Goal: Communication & Community: Answer question/provide support

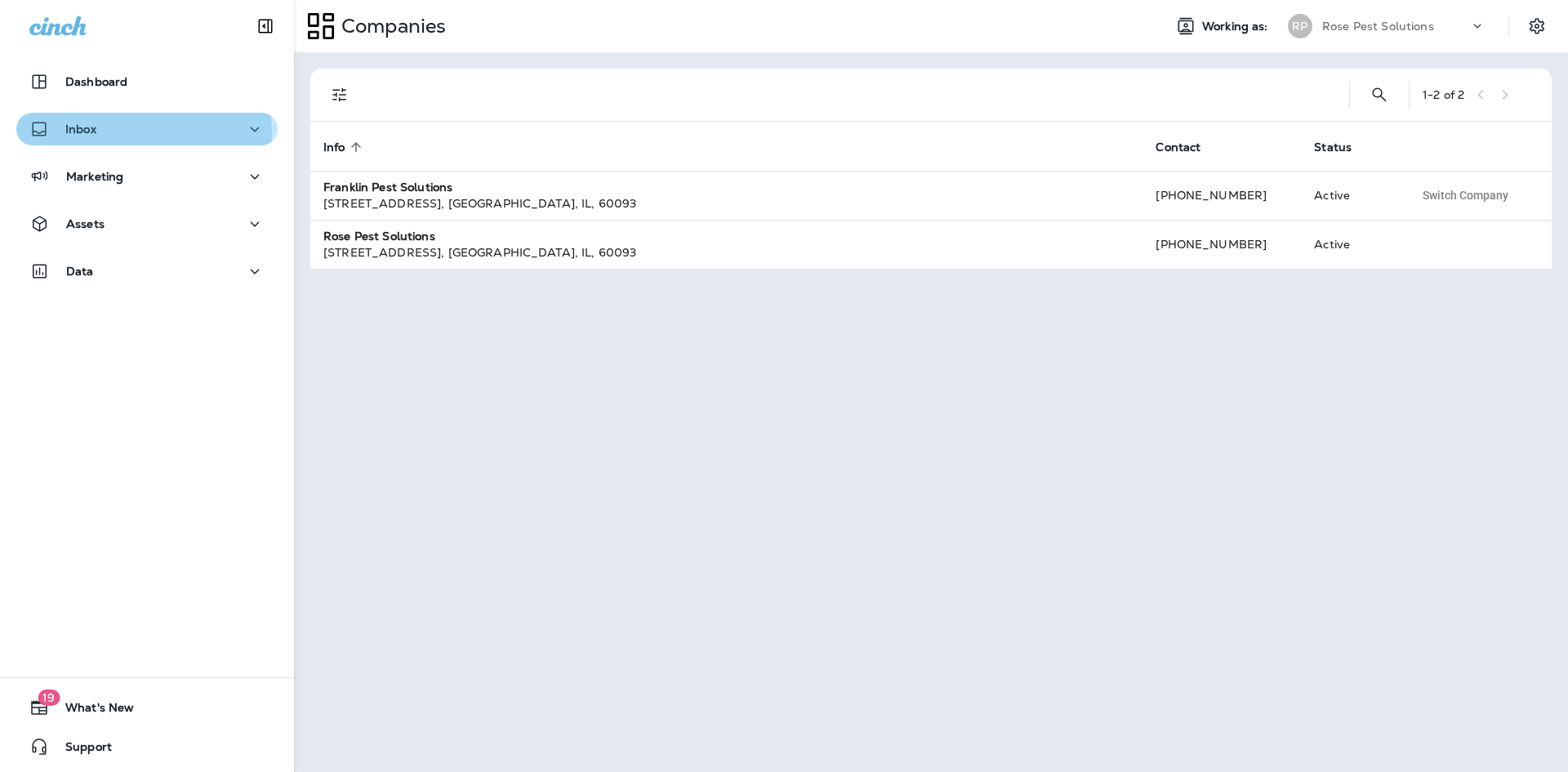
click at [101, 135] on div "Inbox" at bounding box center [147, 130] width 235 height 20
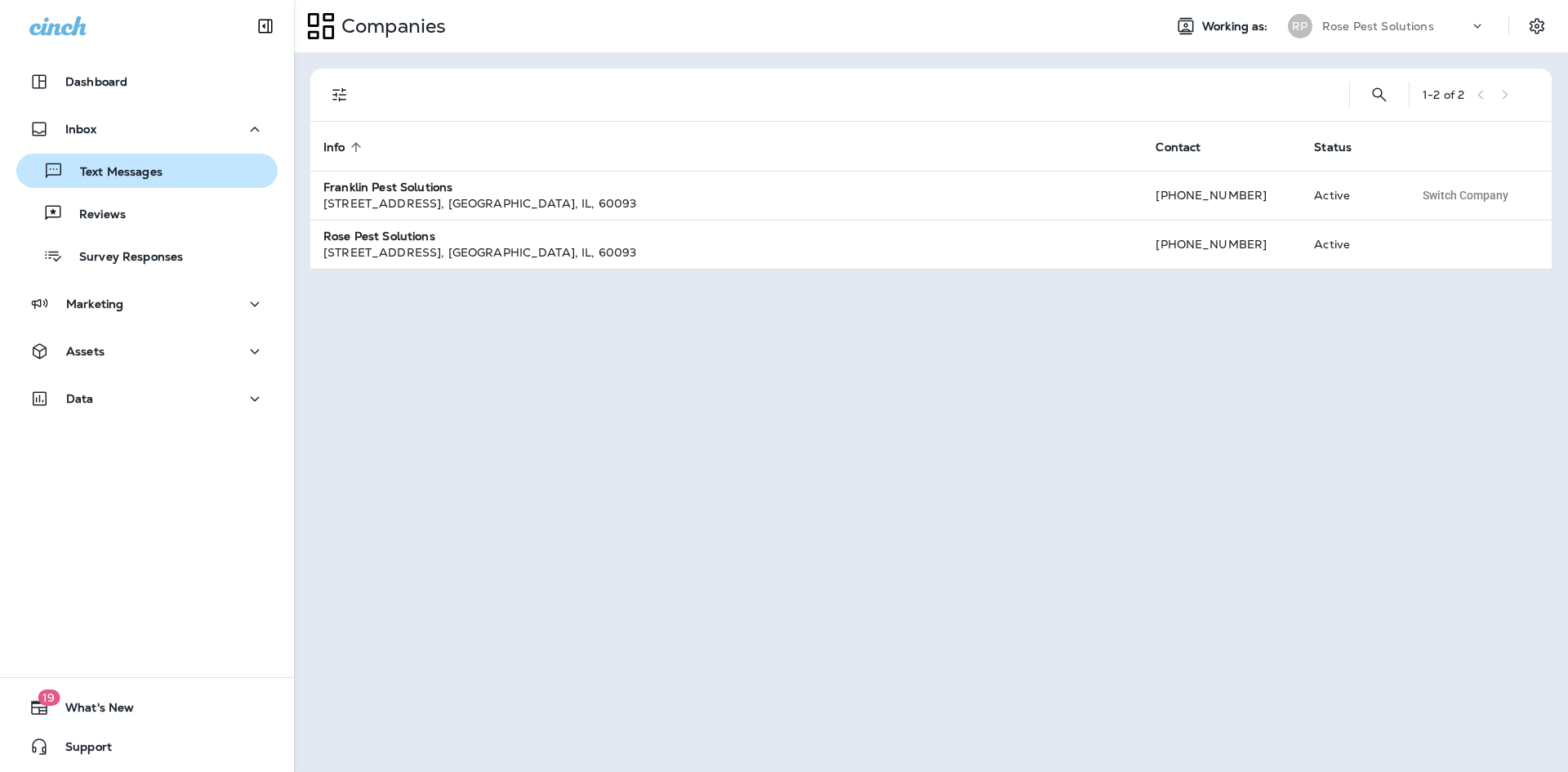
click at [111, 167] on p "Text Messages" at bounding box center [113, 173] width 99 height 16
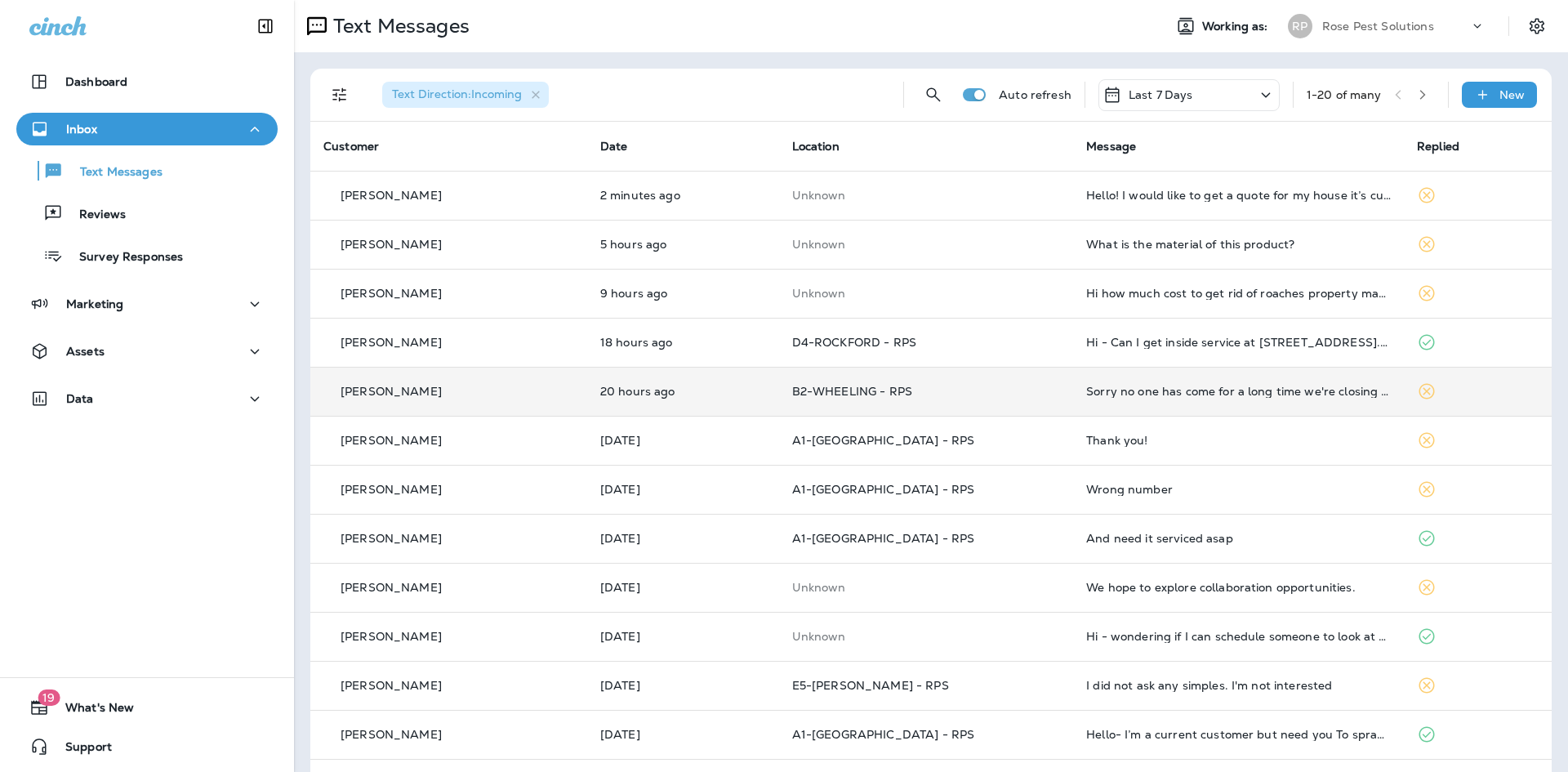
click at [1079, 404] on td "Sorry no one has come for a long time we're closing at 1 lately also my son sai…" at bounding box center [1239, 391] width 331 height 49
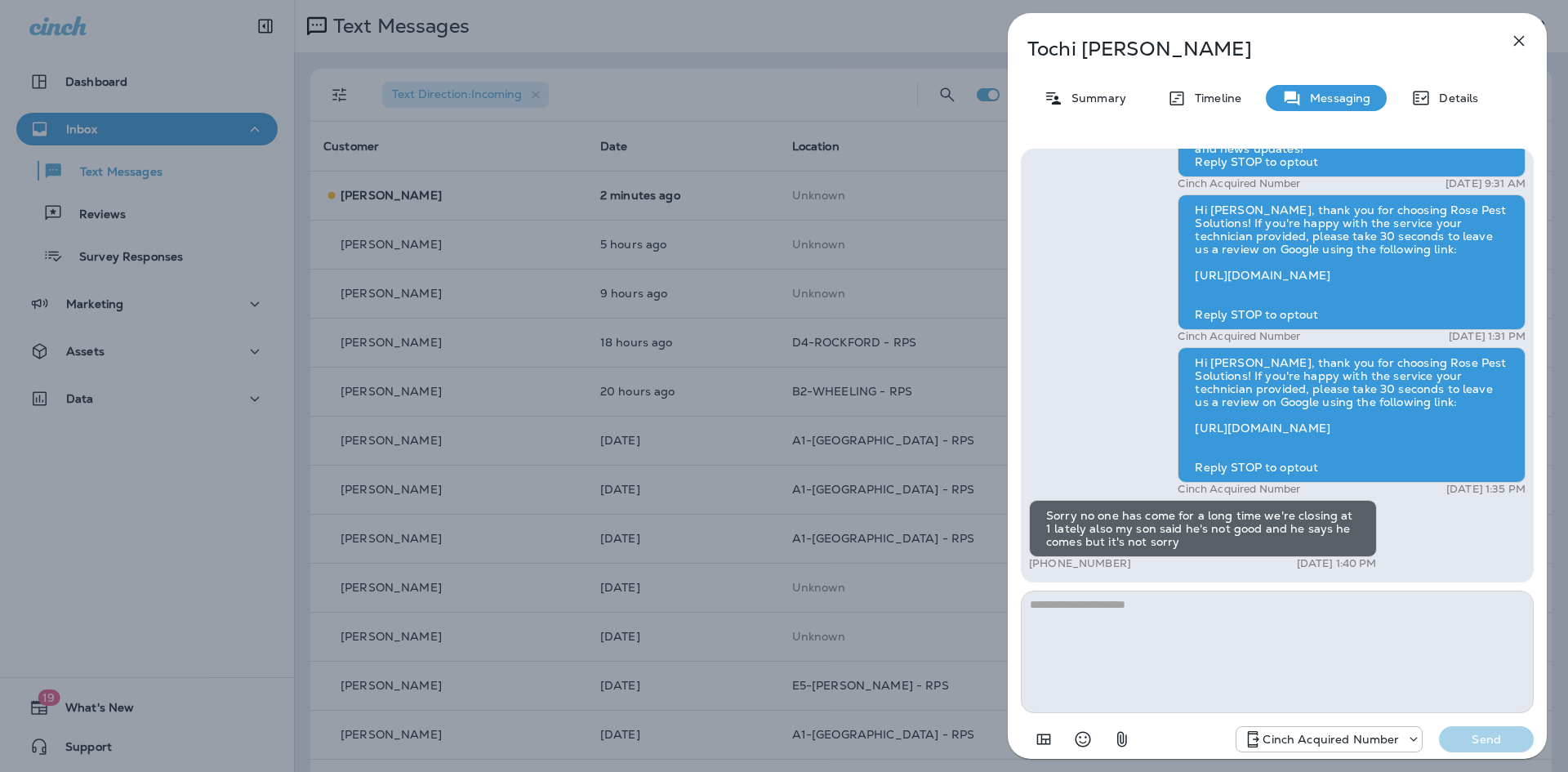
click at [1526, 37] on icon "button" at bounding box center [1519, 41] width 20 height 20
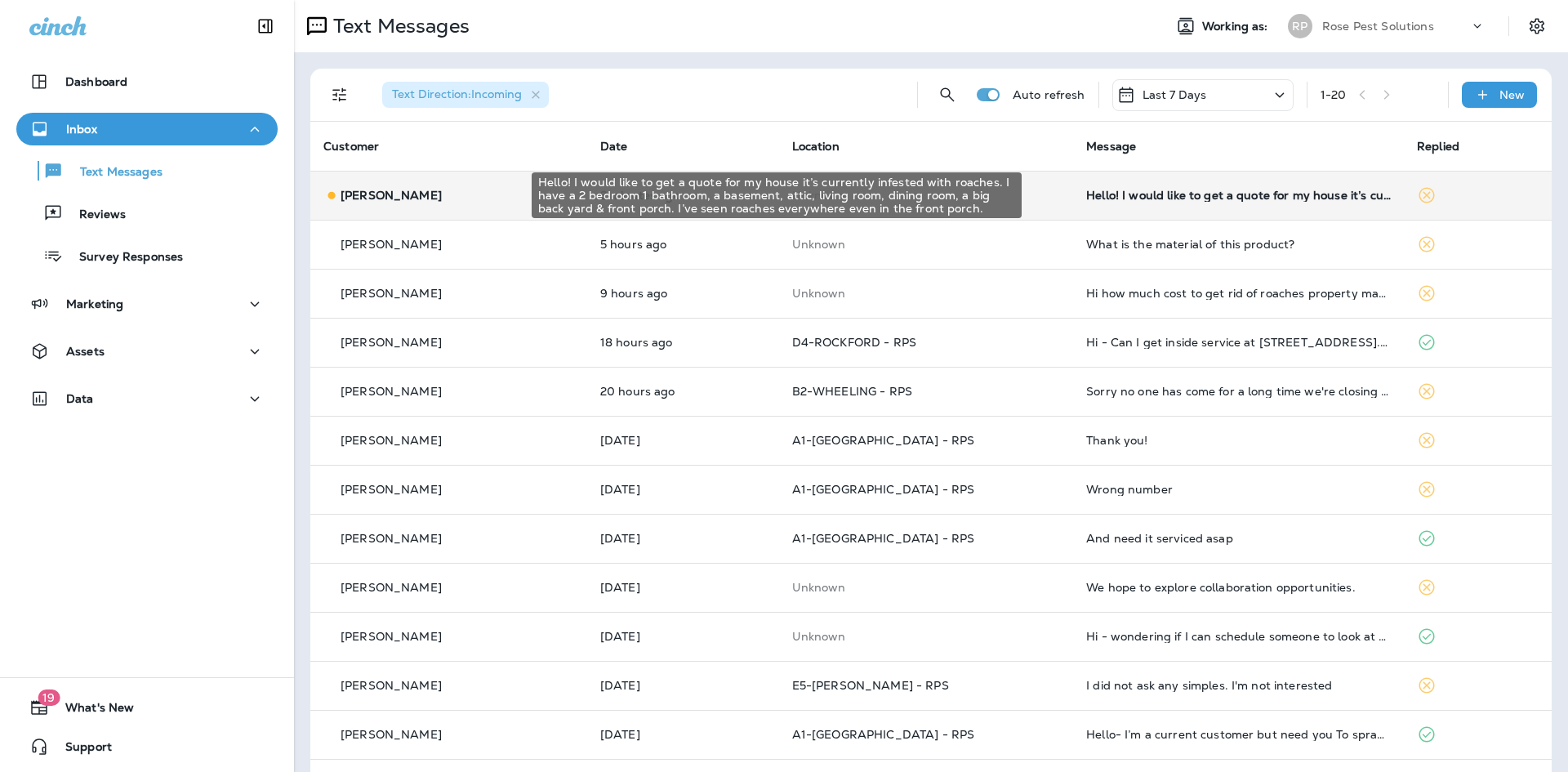
click at [1140, 196] on div "Hello! I would like to get a quote for my house it’s currently infested with ro…" at bounding box center [1238, 194] width 304 height 13
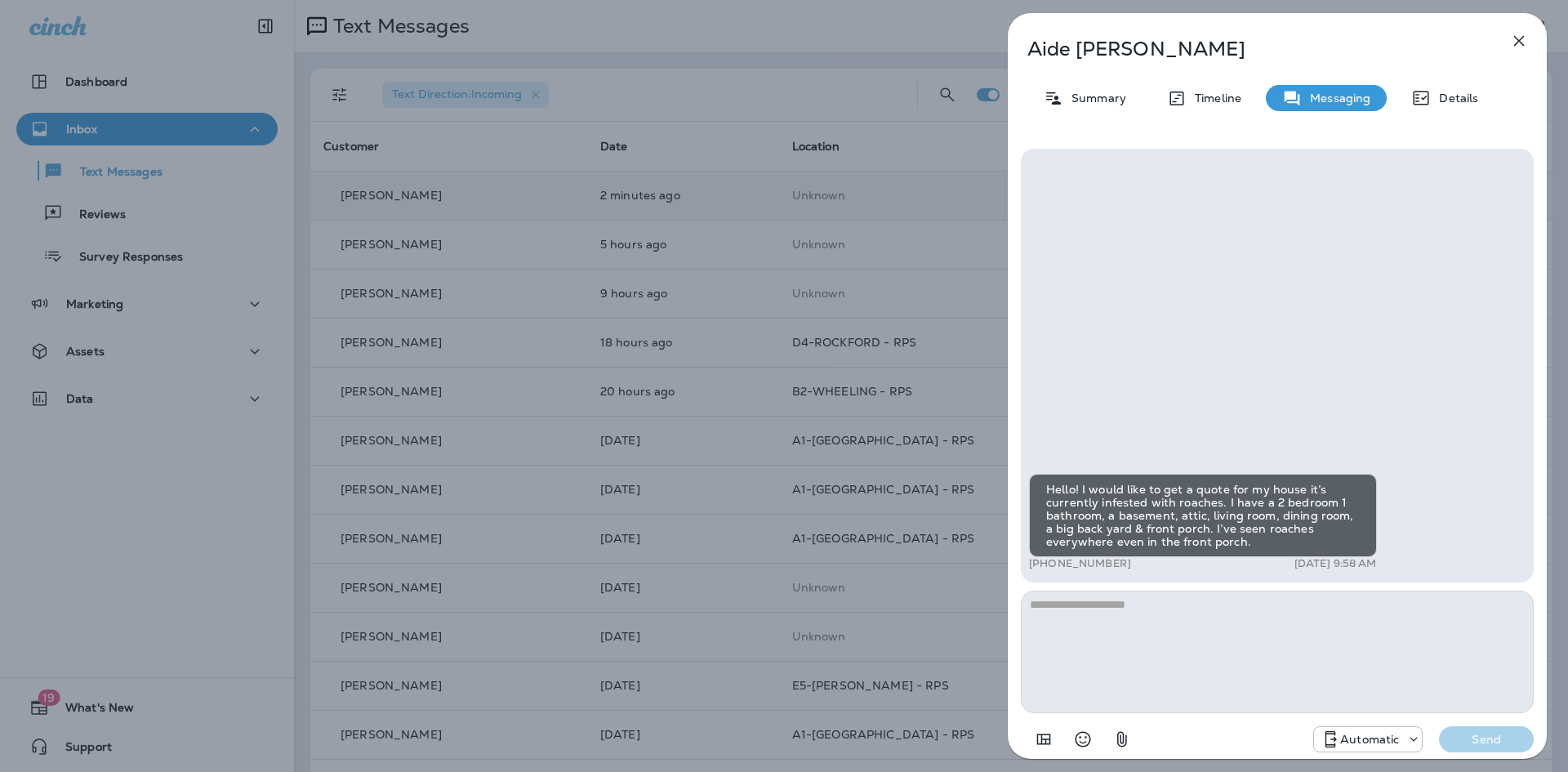
click at [1157, 615] on textarea at bounding box center [1278, 651] width 513 height 123
click at [1152, 624] on textarea "******" at bounding box center [1278, 651] width 513 height 123
paste textarea "**********"
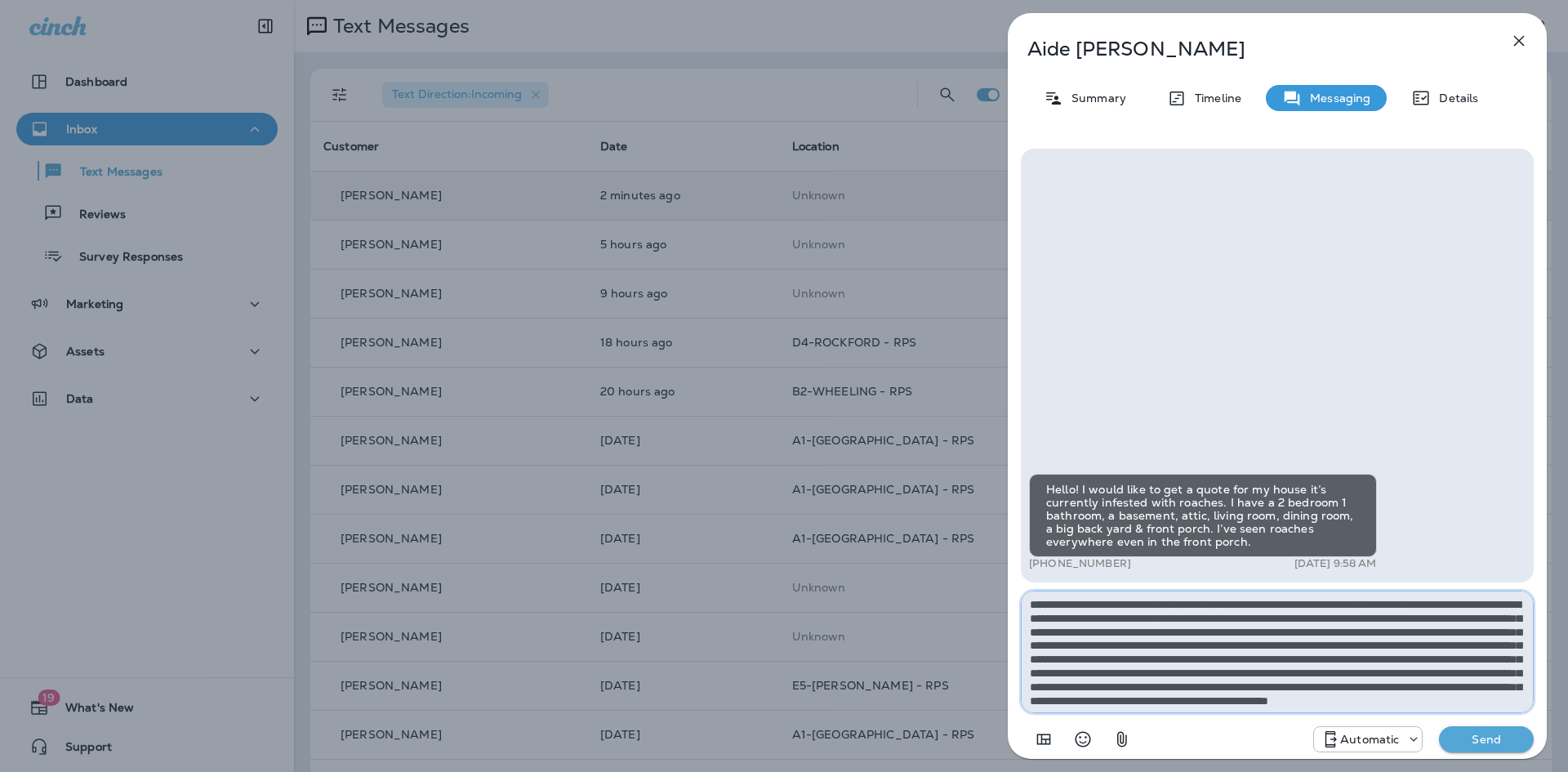
scroll to position [23, 0]
type textarea "**********"
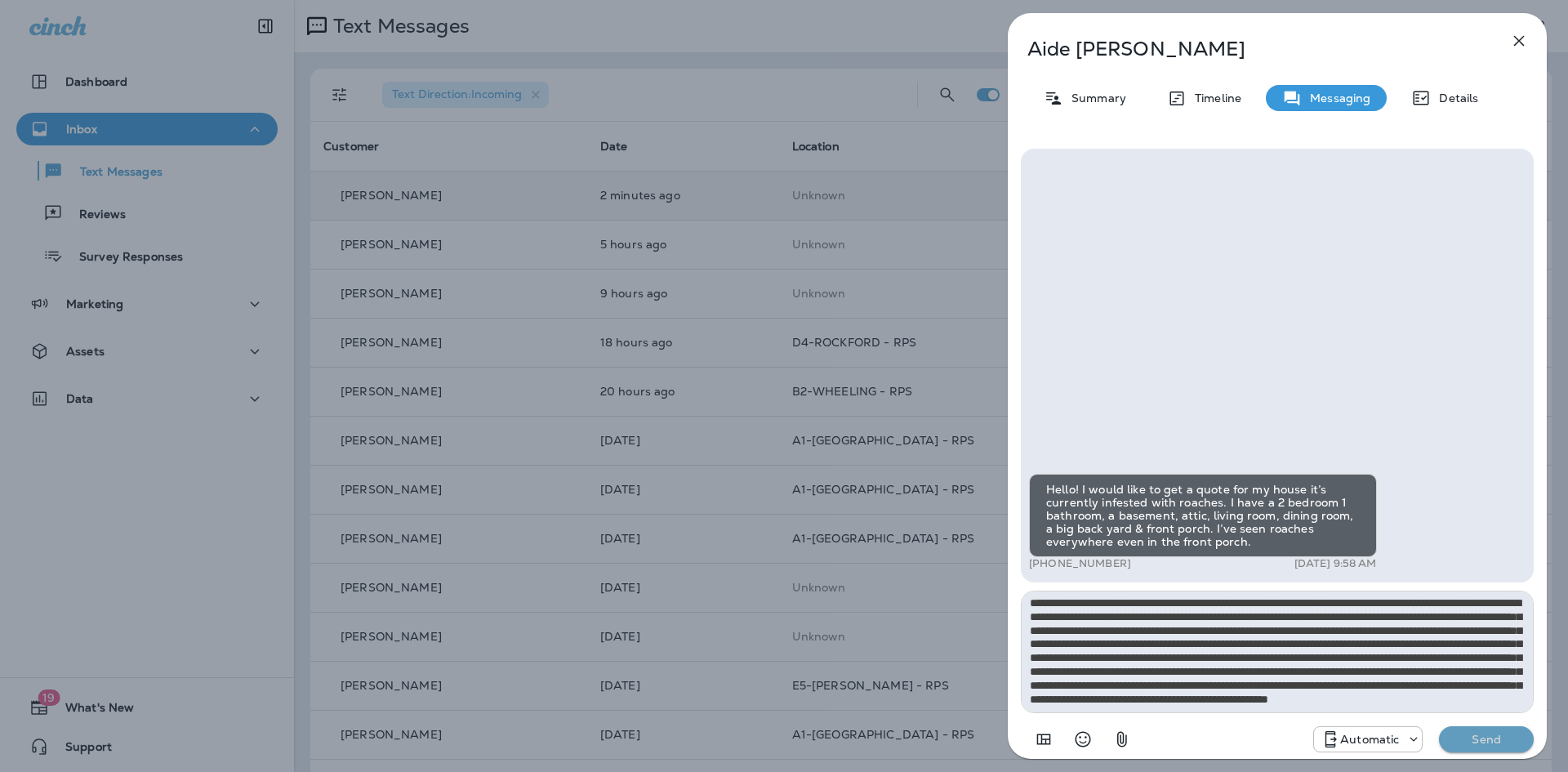
click at [1473, 734] on p "Send" at bounding box center [1486, 739] width 69 height 15
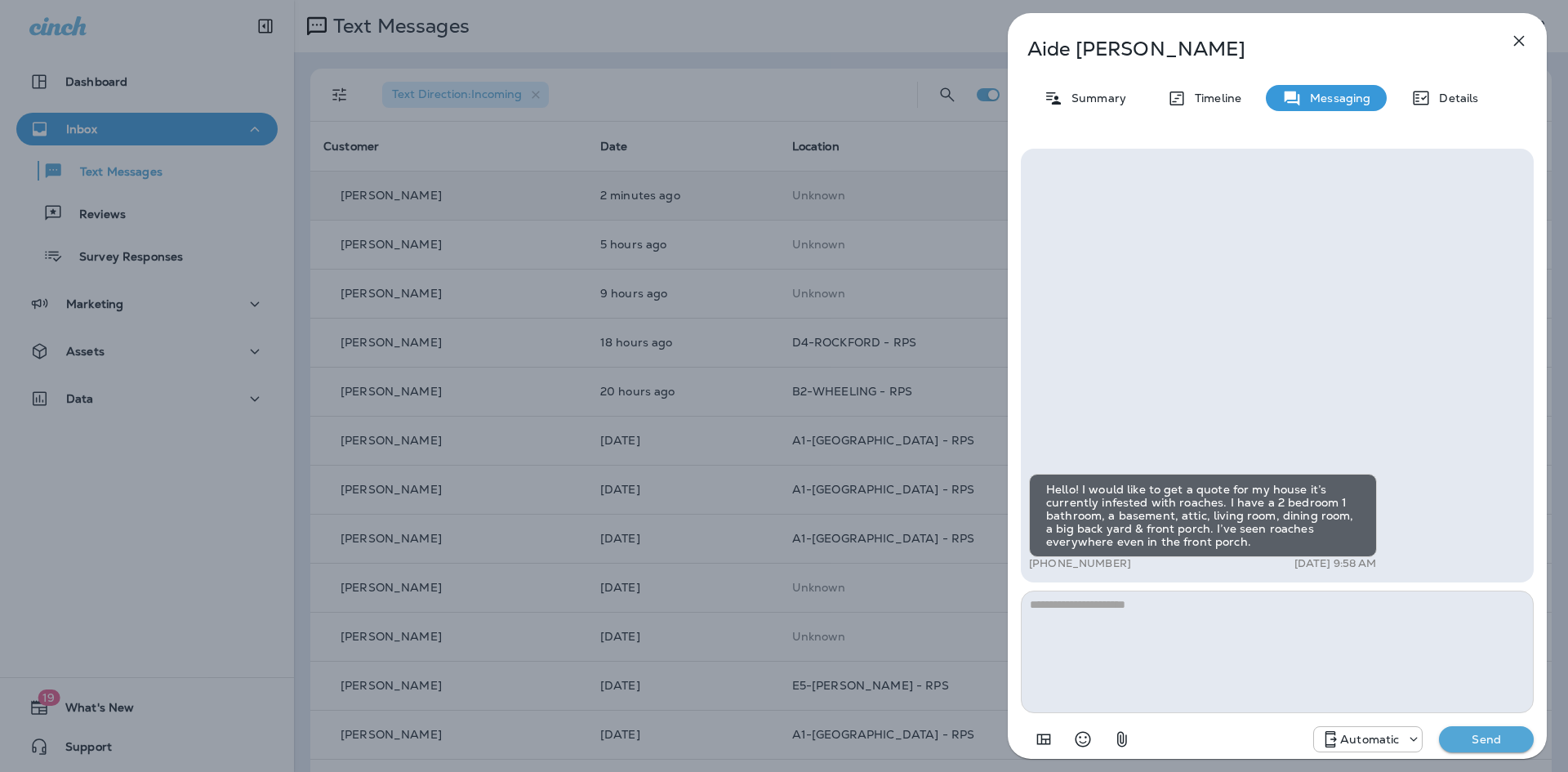
scroll to position [0, 0]
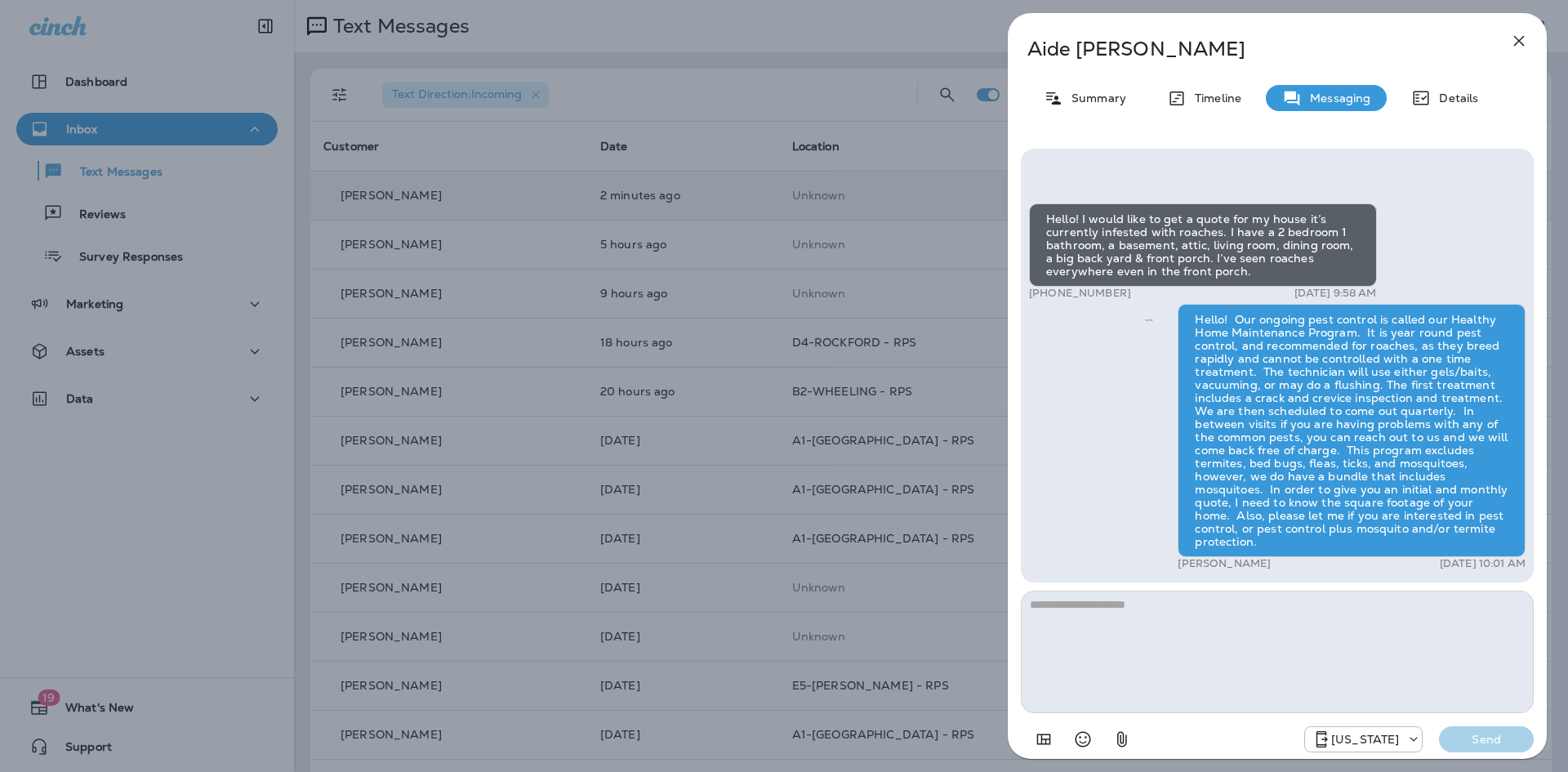
click at [1518, 42] on icon "button" at bounding box center [1519, 41] width 11 height 11
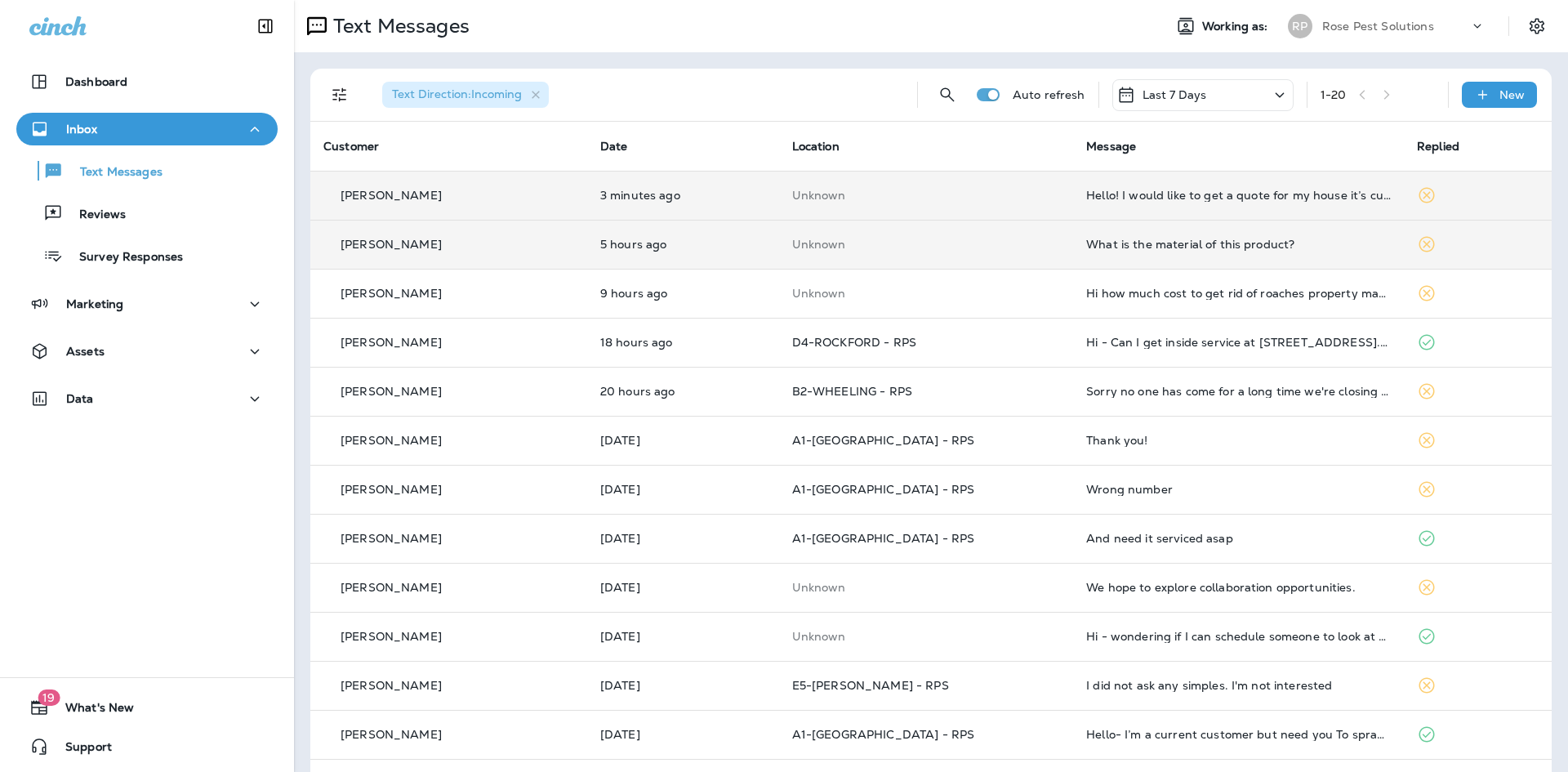
click at [1180, 243] on div "What is the material of this product?" at bounding box center [1238, 243] width 304 height 13
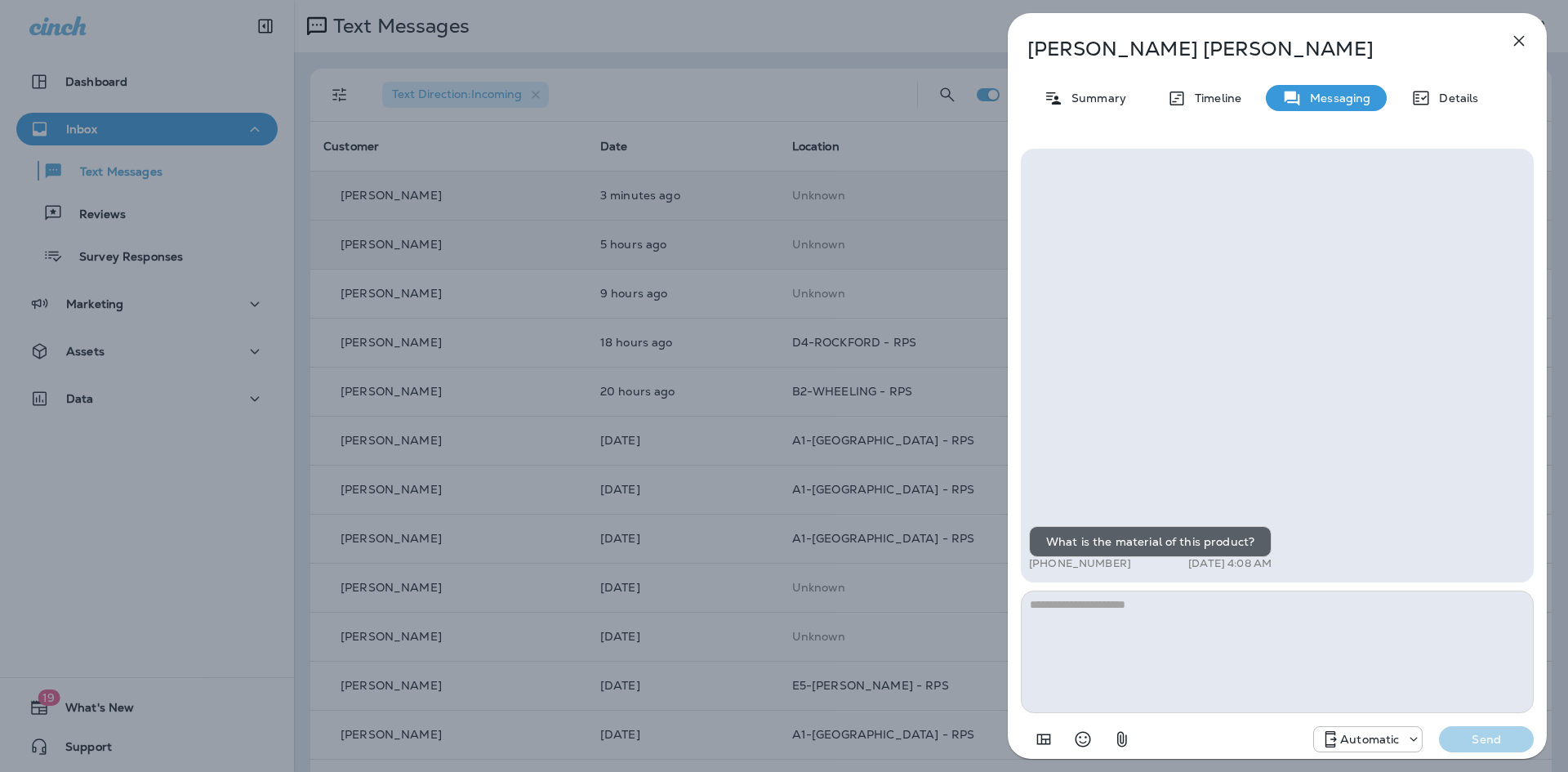
drag, startPoint x: 1047, startPoint y: 674, endPoint x: 1048, endPoint y: 662, distance: 12.0
click at [1048, 662] on textarea at bounding box center [1278, 651] width 513 height 123
type textarea "*"
click at [1153, 589] on div "**********" at bounding box center [1278, 452] width 513 height 606
click at [1243, 636] on textarea "**********" at bounding box center [1278, 651] width 513 height 123
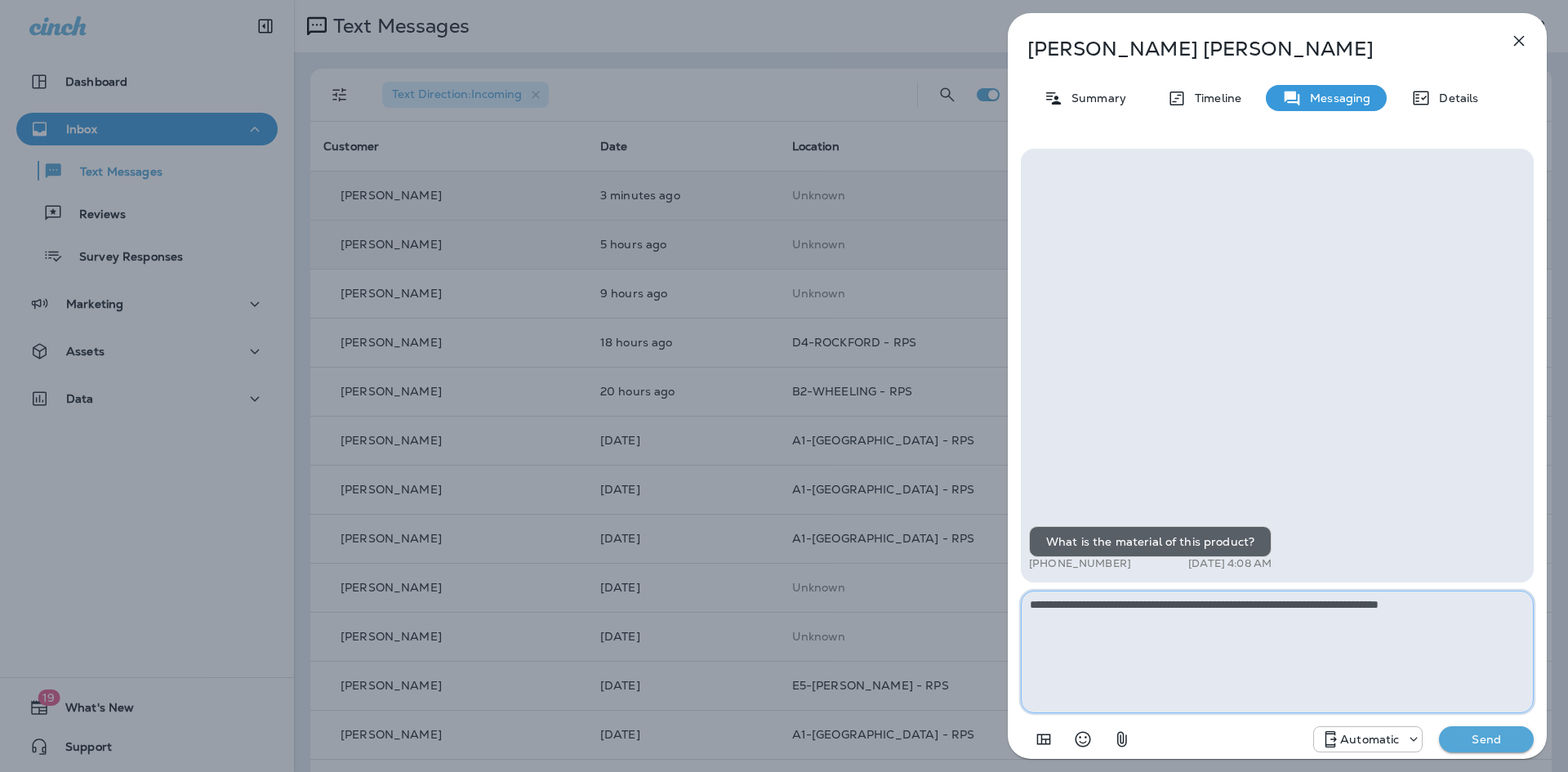
type textarea "**********"
click at [1464, 746] on button "Send" at bounding box center [1486, 739] width 95 height 26
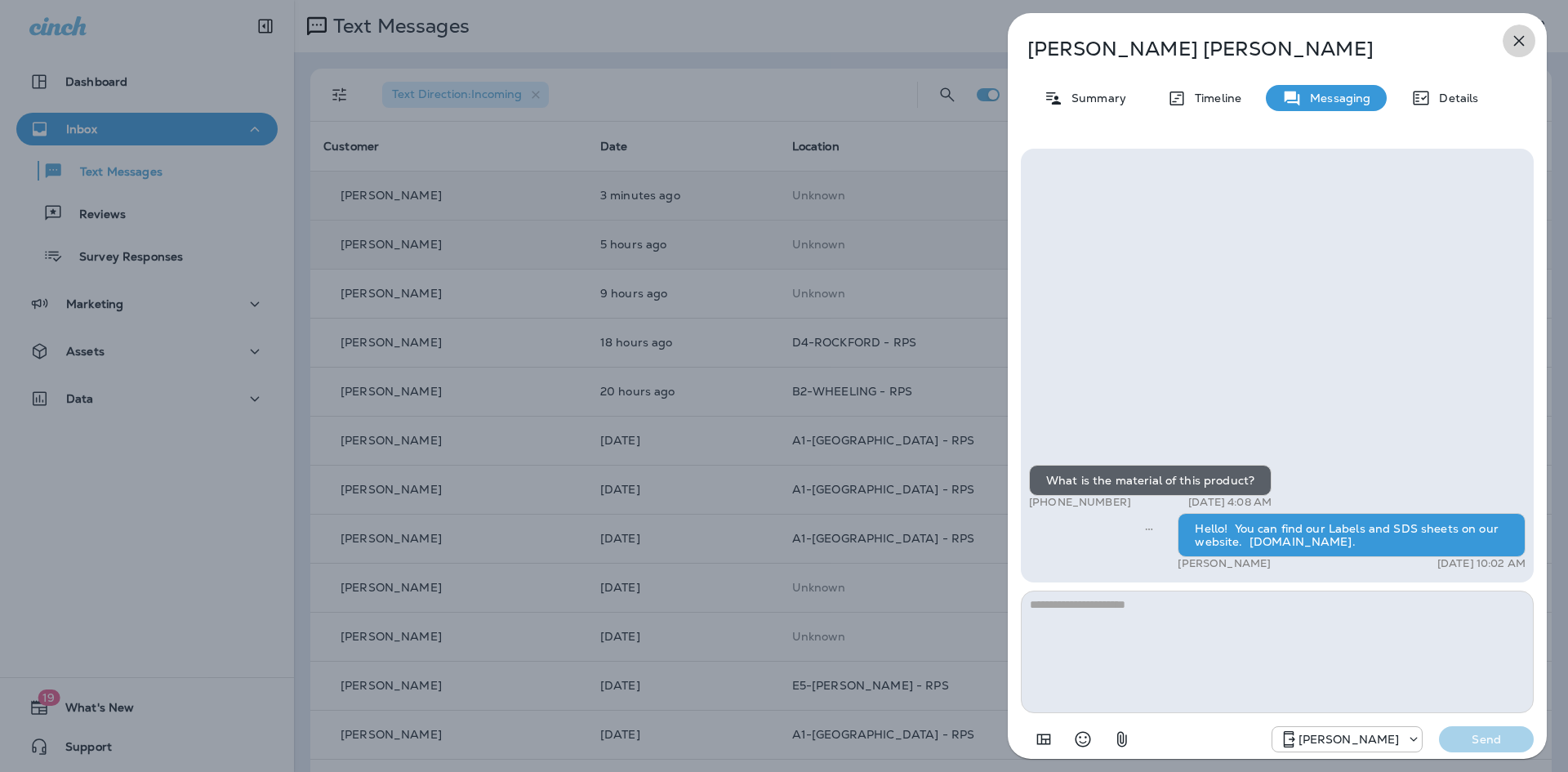
click at [1528, 35] on icon "button" at bounding box center [1519, 41] width 20 height 20
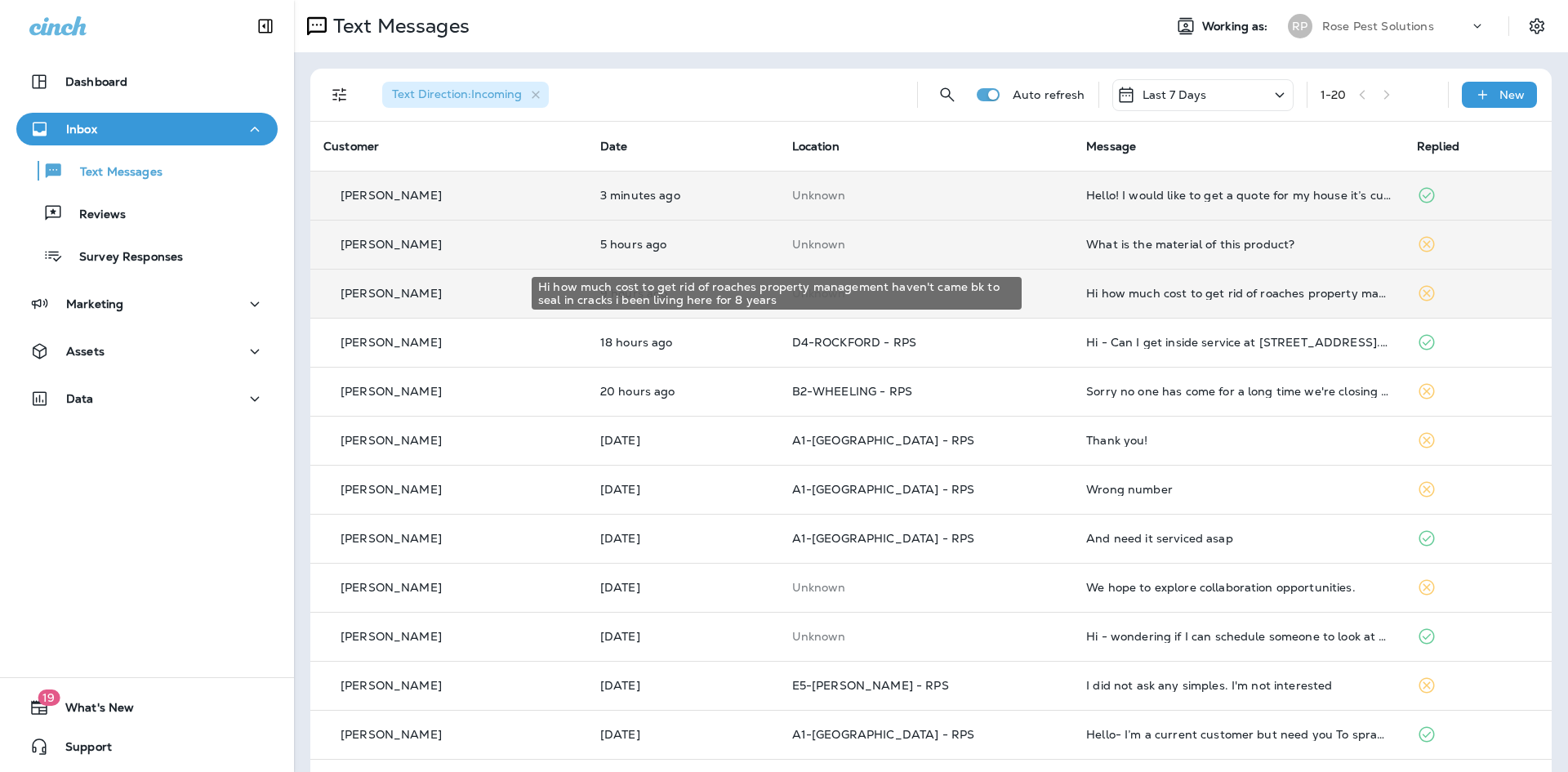
click at [1166, 296] on div "Hi how much cost to get rid of roaches property management haven't came bk to s…" at bounding box center [1238, 292] width 304 height 13
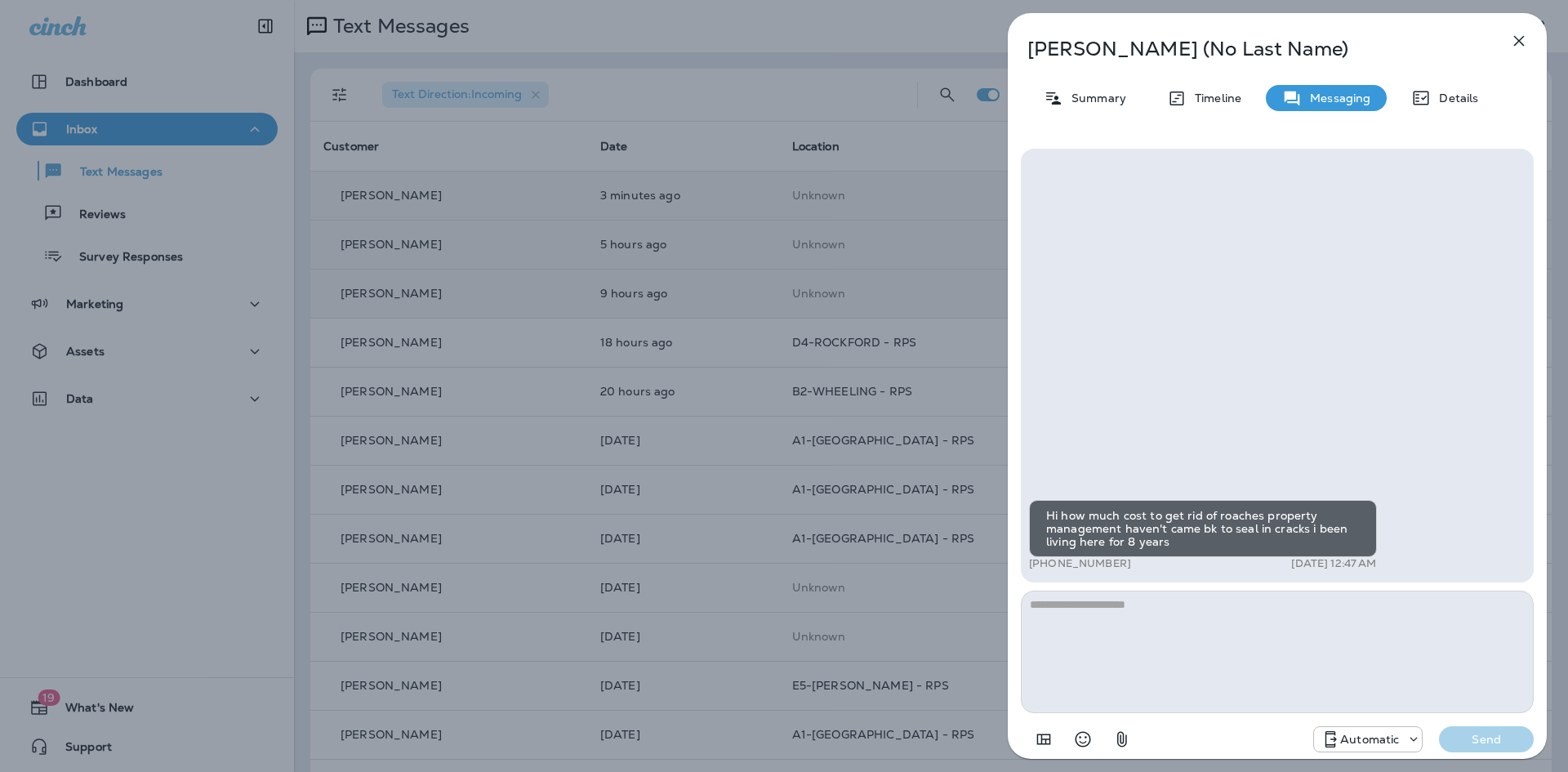
click at [1205, 604] on textarea at bounding box center [1278, 651] width 513 height 123
type textarea "**********"
click at [1473, 731] on button "Send" at bounding box center [1486, 739] width 95 height 26
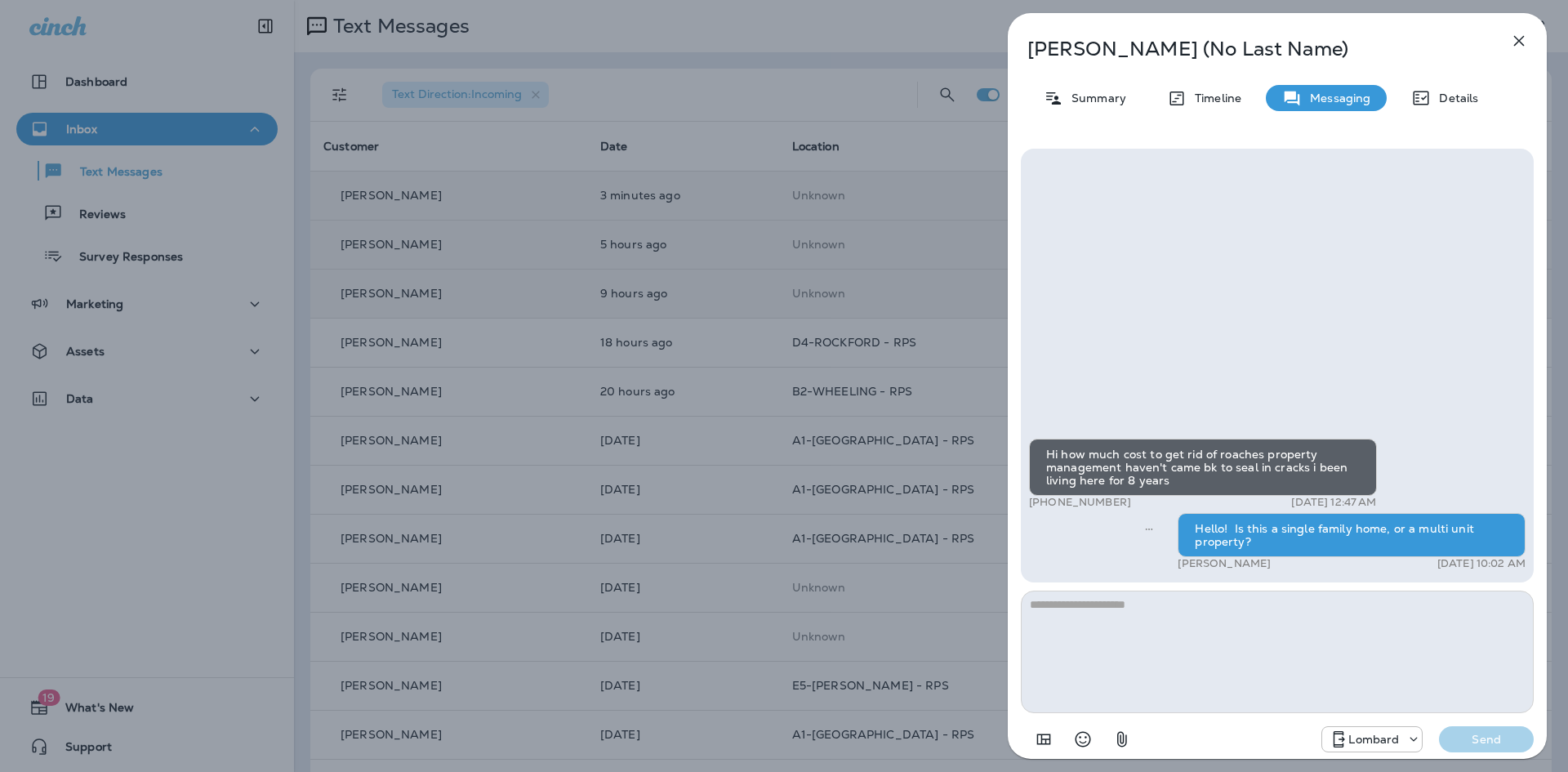
click at [1520, 36] on icon "button" at bounding box center [1519, 41] width 20 height 20
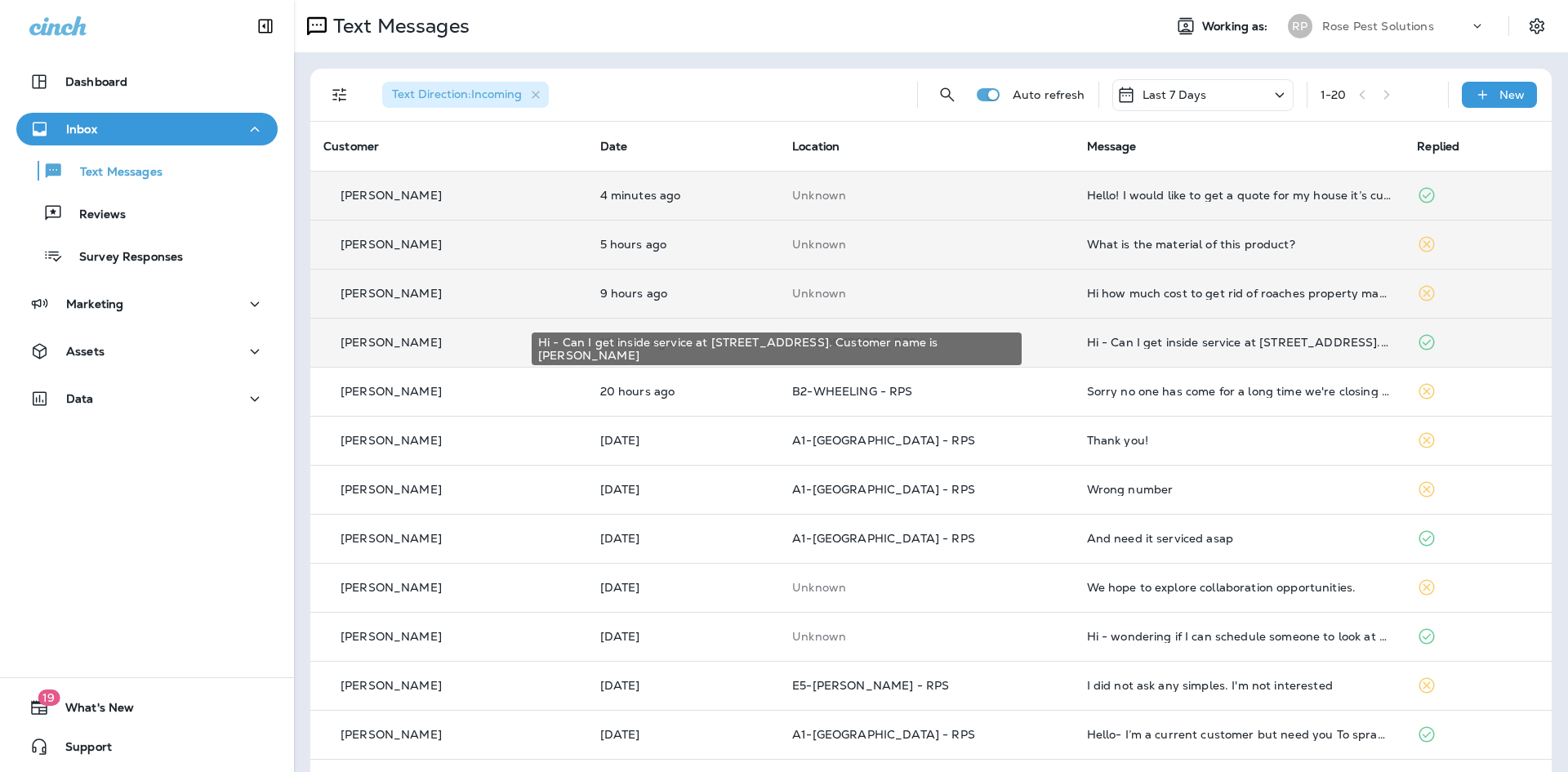
click at [1153, 345] on div "Hi - Can I get inside service at [STREET_ADDRESS]. Customer name is [PERSON_NAM…" at bounding box center [1239, 342] width 304 height 13
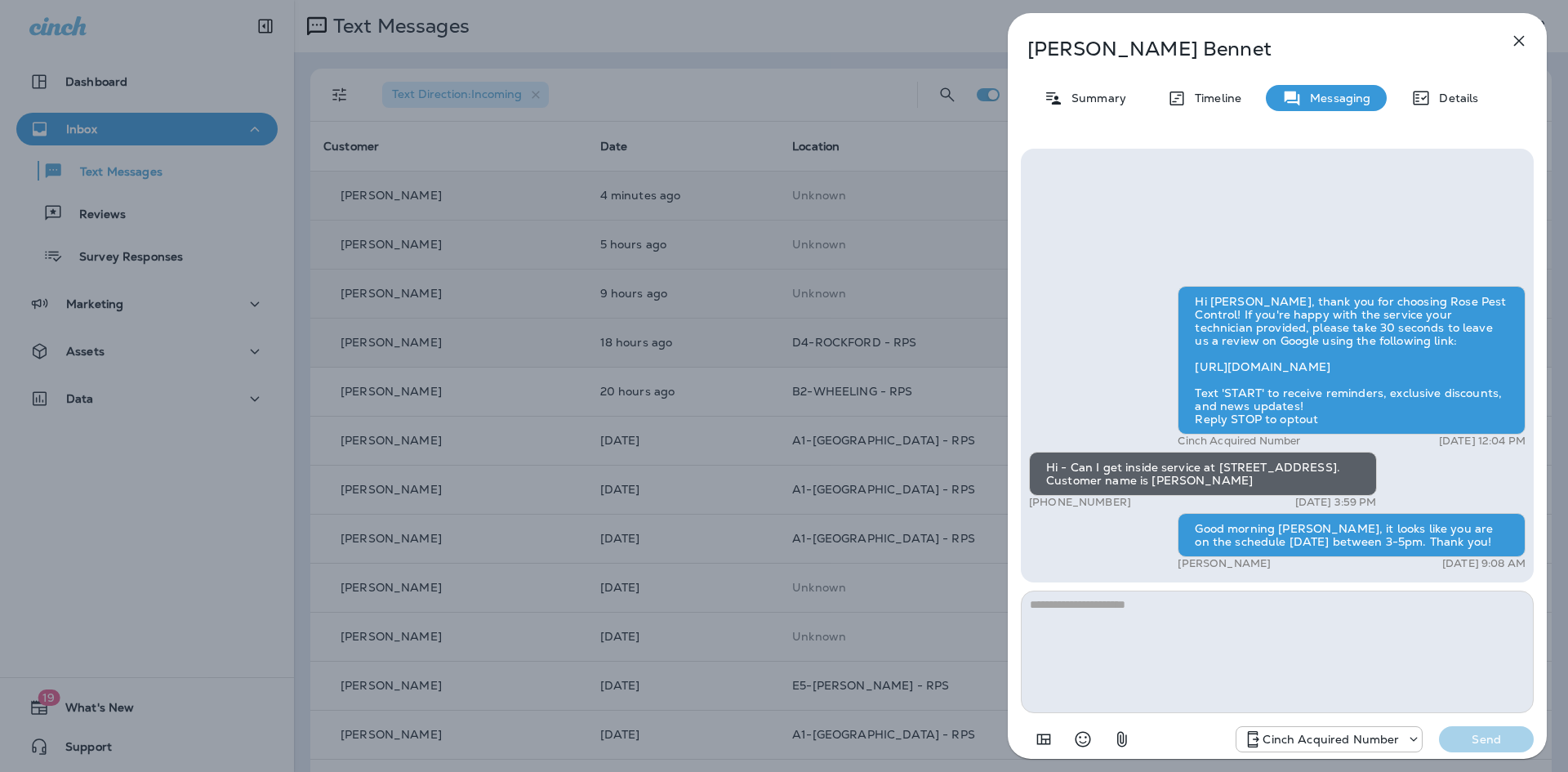
click at [1524, 31] on icon "button" at bounding box center [1519, 41] width 20 height 20
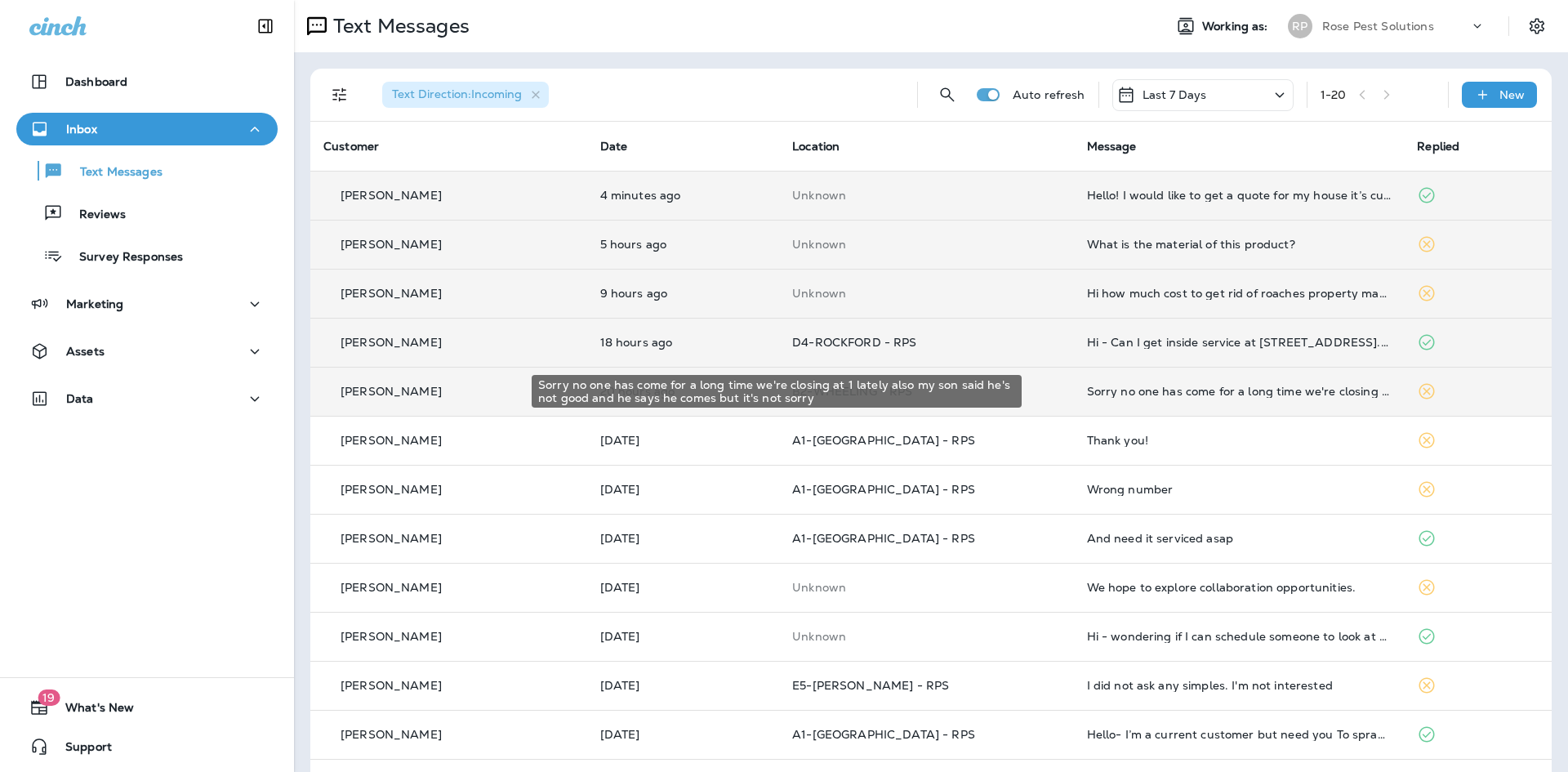
click at [1189, 389] on div "Sorry no one has come for a long time we're closing at 1 lately also my son sai…" at bounding box center [1239, 391] width 304 height 13
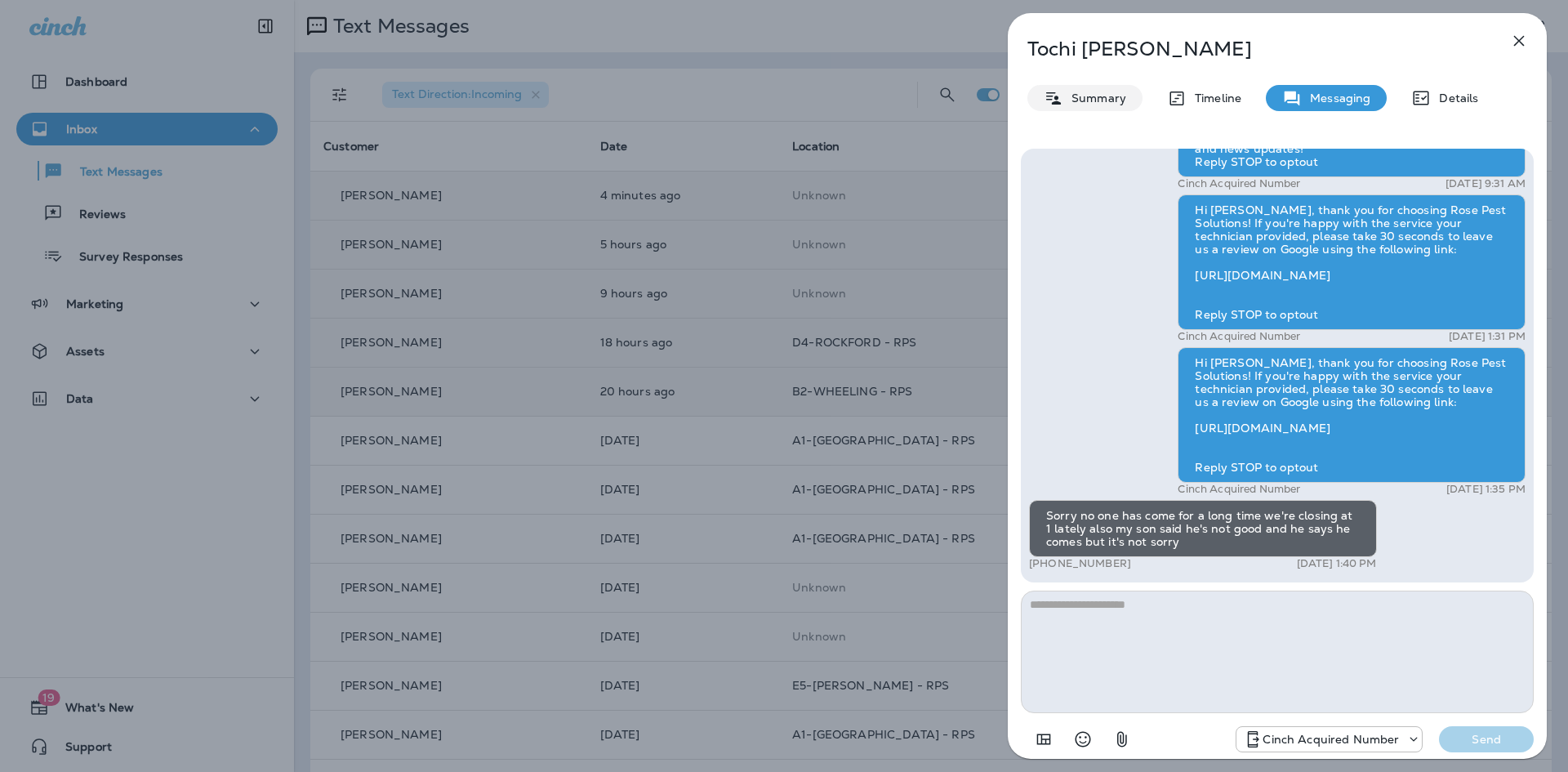
click at [1069, 94] on p "Summary" at bounding box center [1094, 98] width 63 height 13
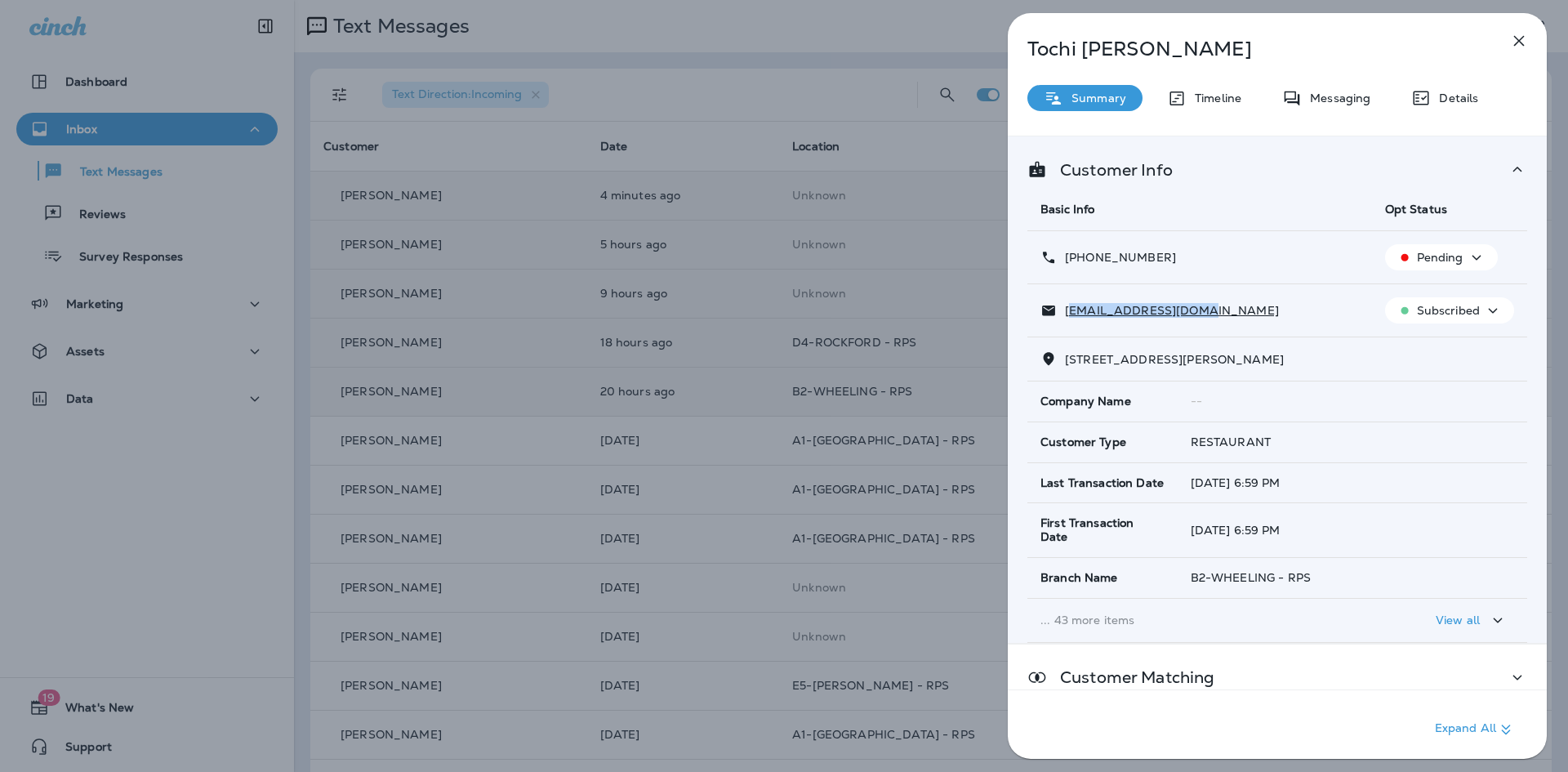
drag, startPoint x: 1206, startPoint y: 312, endPoint x: 1074, endPoint y: 314, distance: 132.0
click at [1070, 312] on div "[EMAIL_ADDRESS][DOMAIN_NAME]" at bounding box center [1199, 310] width 318 height 17
drag, startPoint x: 1064, startPoint y: 360, endPoint x: 1159, endPoint y: 365, distance: 95.1
click at [1159, 365] on p "[STREET_ADDRESS][PERSON_NAME]" at bounding box center [1171, 359] width 227 height 13
copy span "[STREET_ADDRESS][PERSON_NAME]"
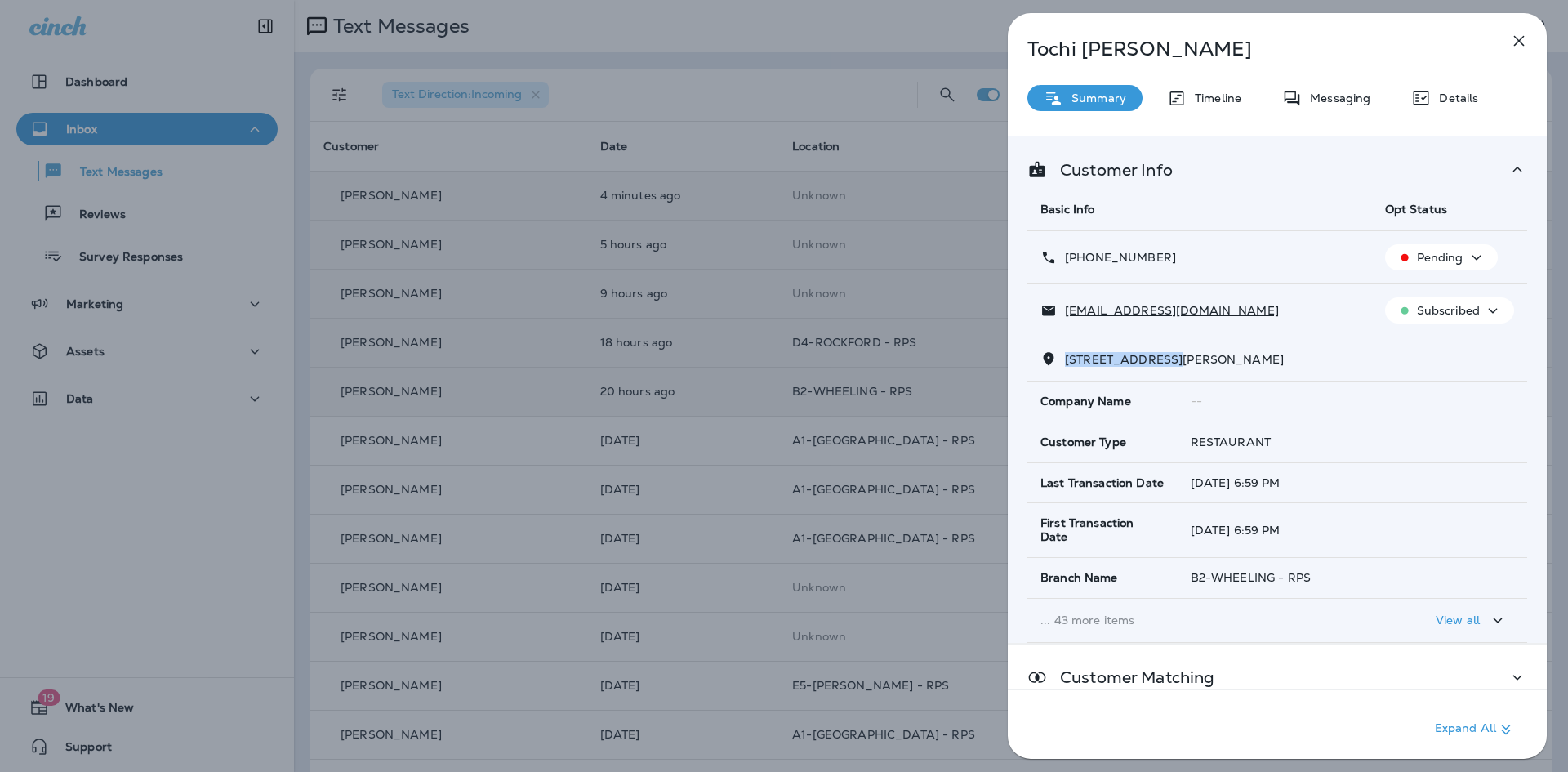
click at [1508, 38] on button "button" at bounding box center [1519, 41] width 33 height 33
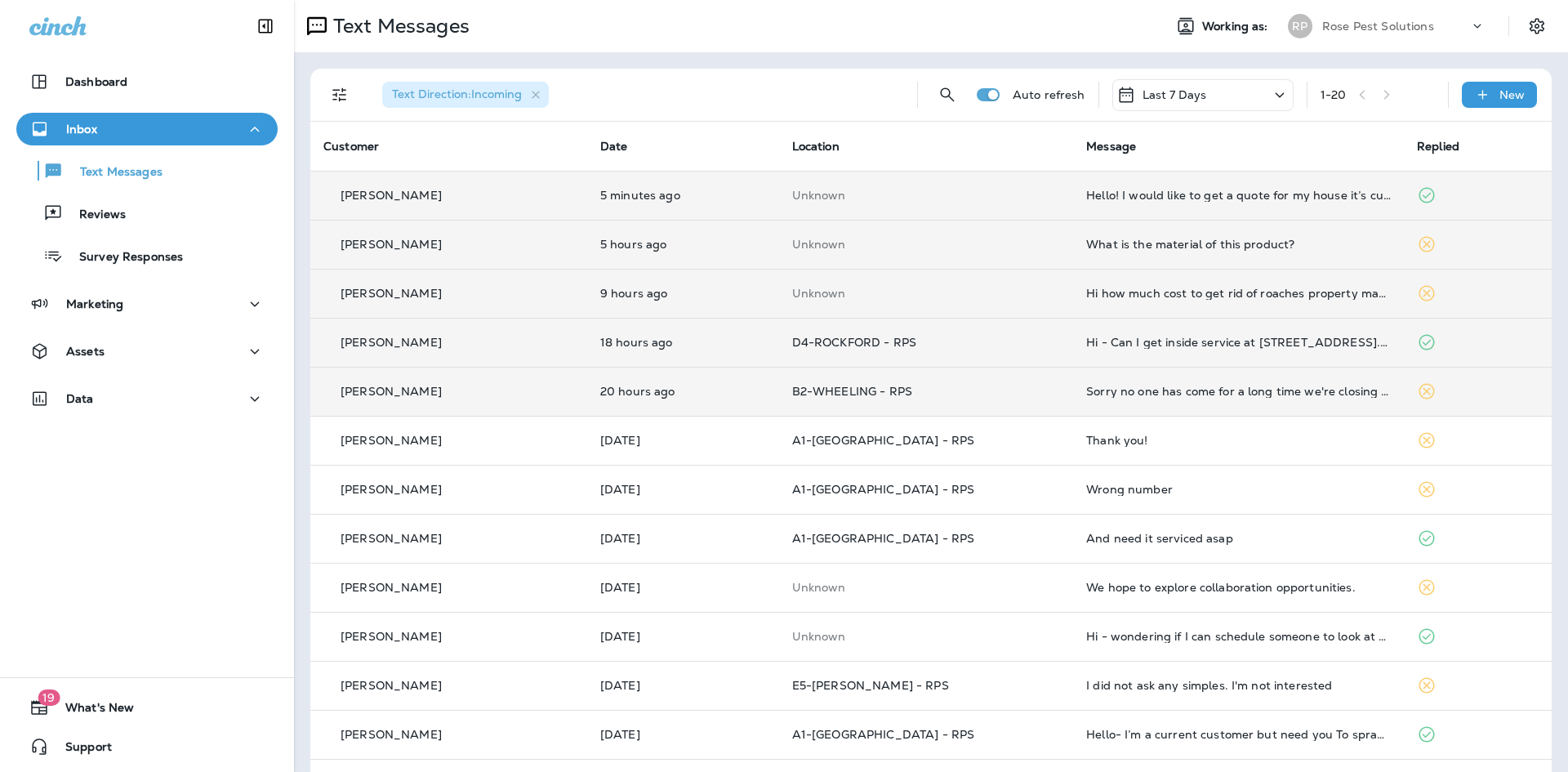
click at [1149, 378] on td "Sorry no one has come for a long time we're closing at 1 lately also my son sai…" at bounding box center [1239, 391] width 331 height 49
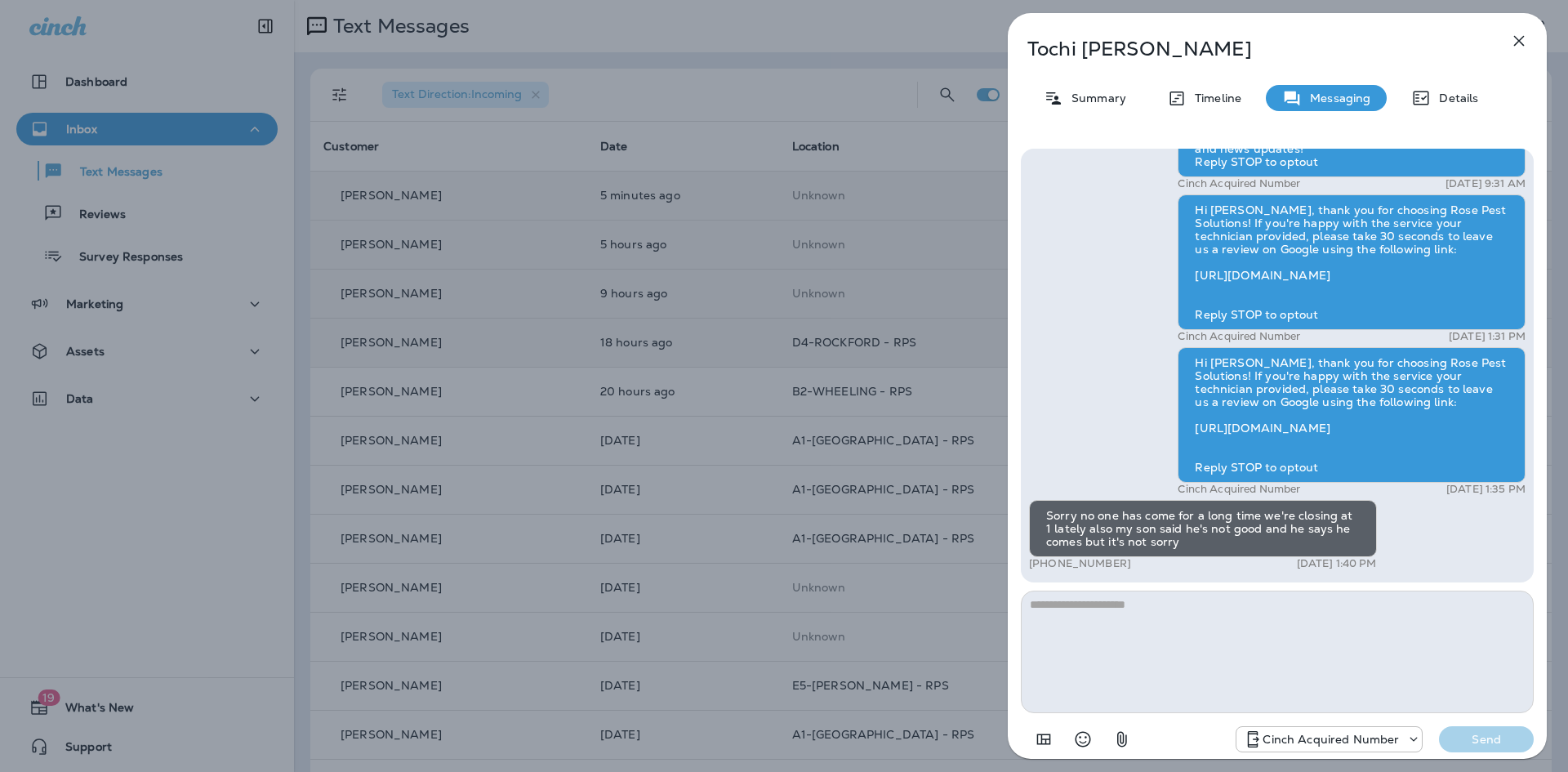
drag, startPoint x: 1234, startPoint y: 648, endPoint x: 1353, endPoint y: 696, distance: 128.3
click at [1242, 646] on textarea at bounding box center [1278, 651] width 513 height 123
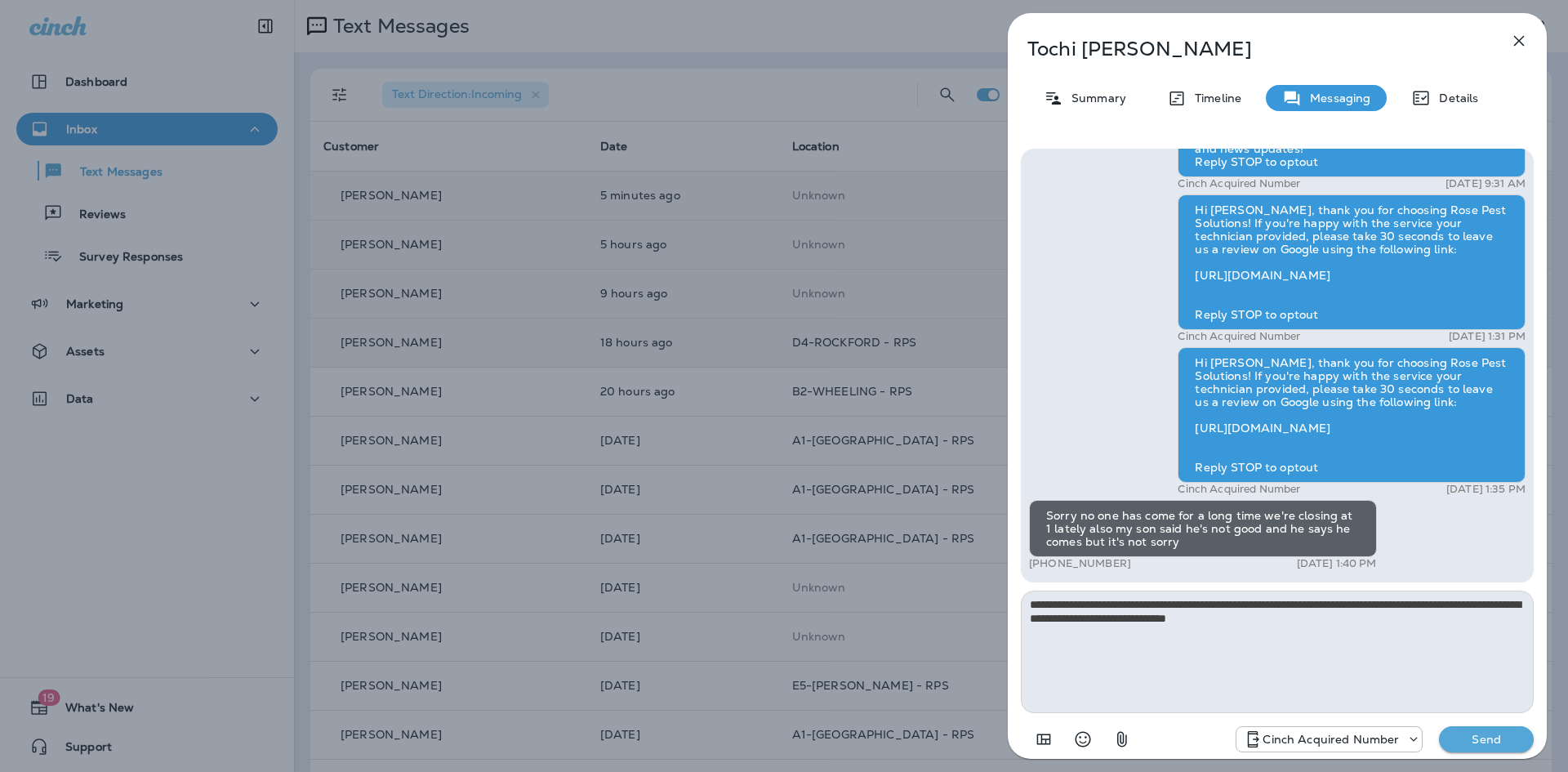
type textarea "**********"
click at [1463, 731] on button "Send" at bounding box center [1486, 739] width 95 height 26
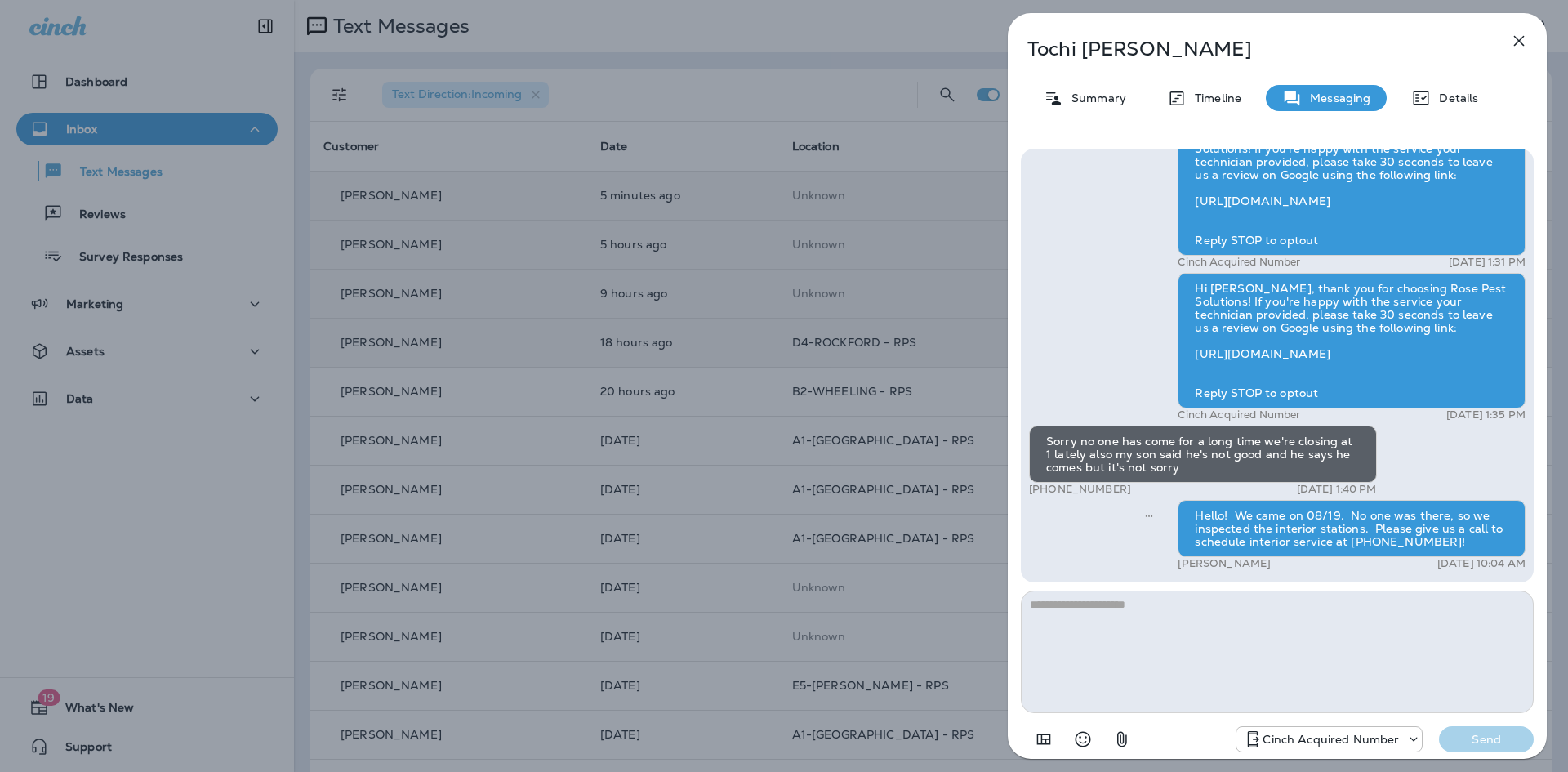
click at [1527, 37] on icon "button" at bounding box center [1519, 41] width 20 height 20
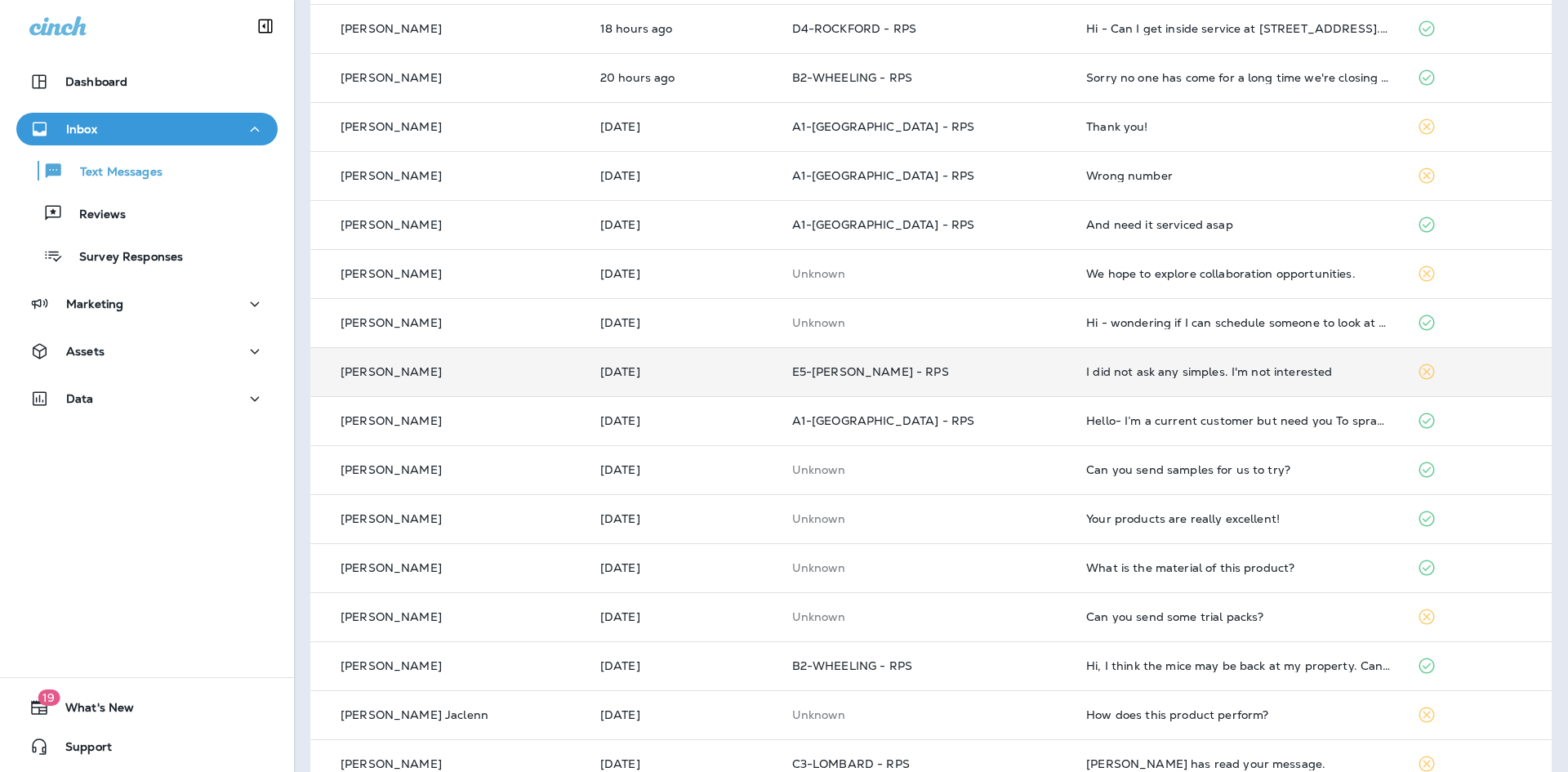
scroll to position [327, 0]
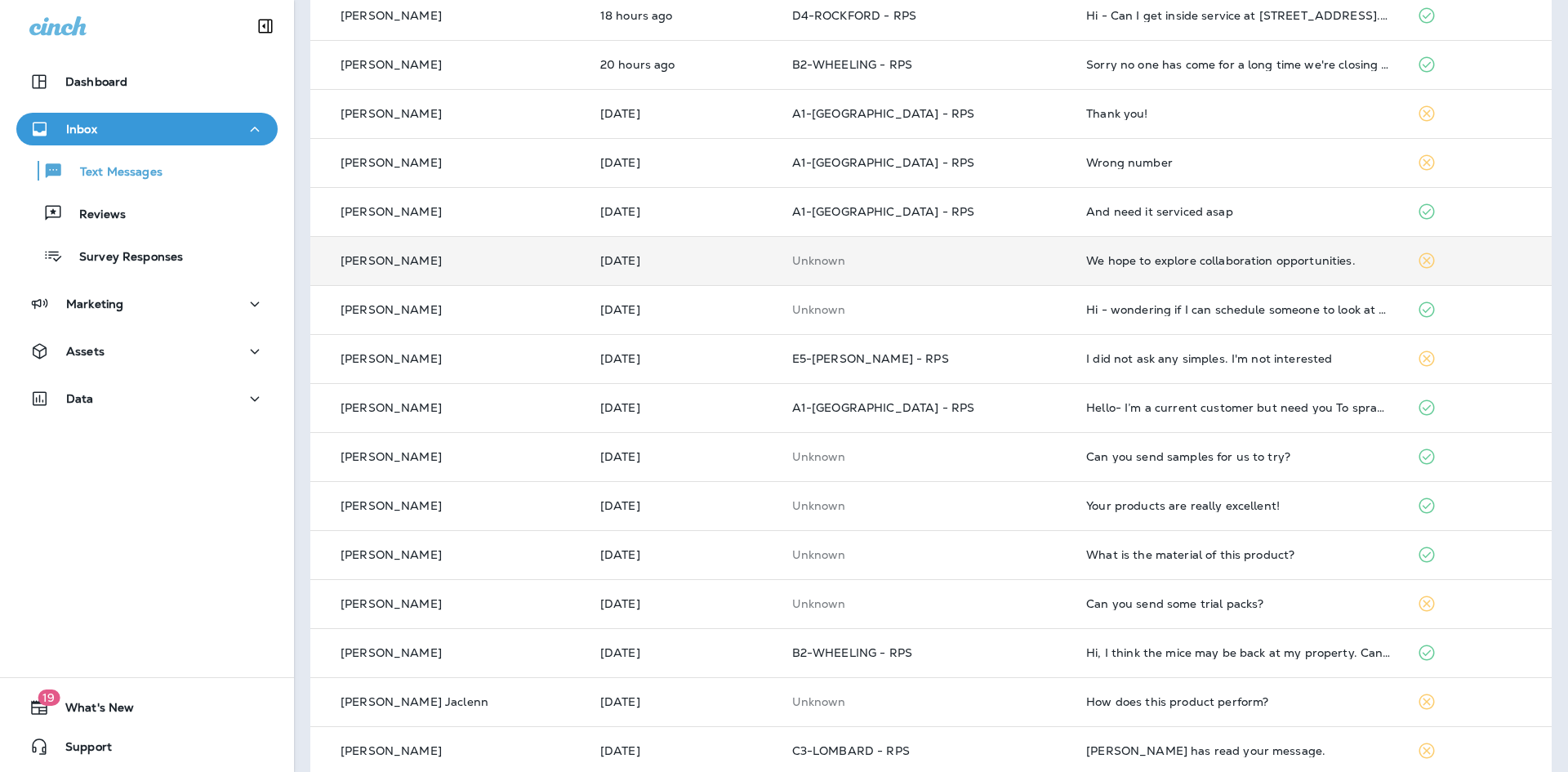
click at [1161, 262] on div "We hope to explore collaboration opportunities." at bounding box center [1238, 260] width 304 height 13
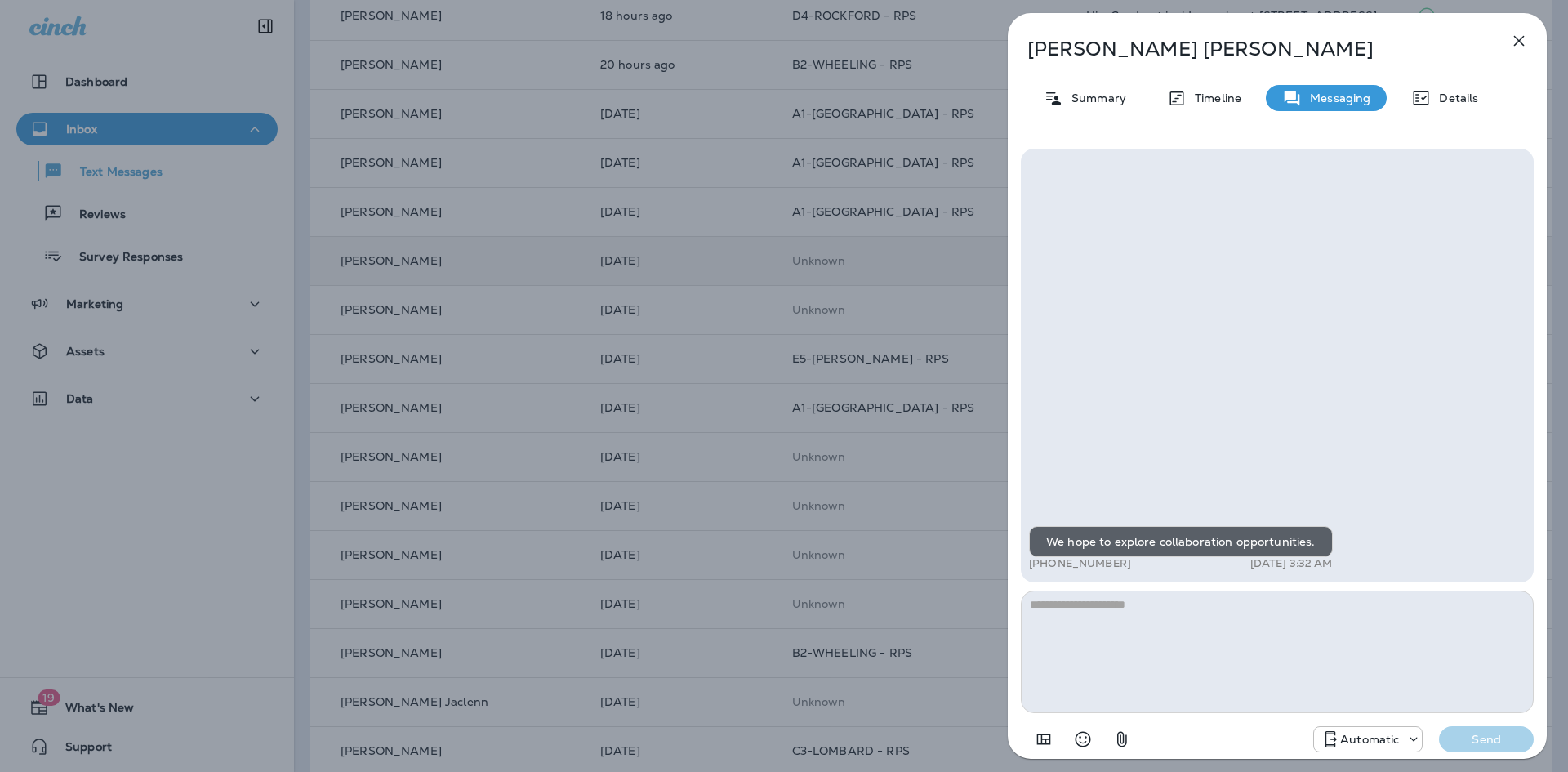
click at [1137, 630] on textarea at bounding box center [1278, 651] width 513 height 123
type textarea "**********"
click at [1468, 742] on p "Send" at bounding box center [1486, 739] width 69 height 15
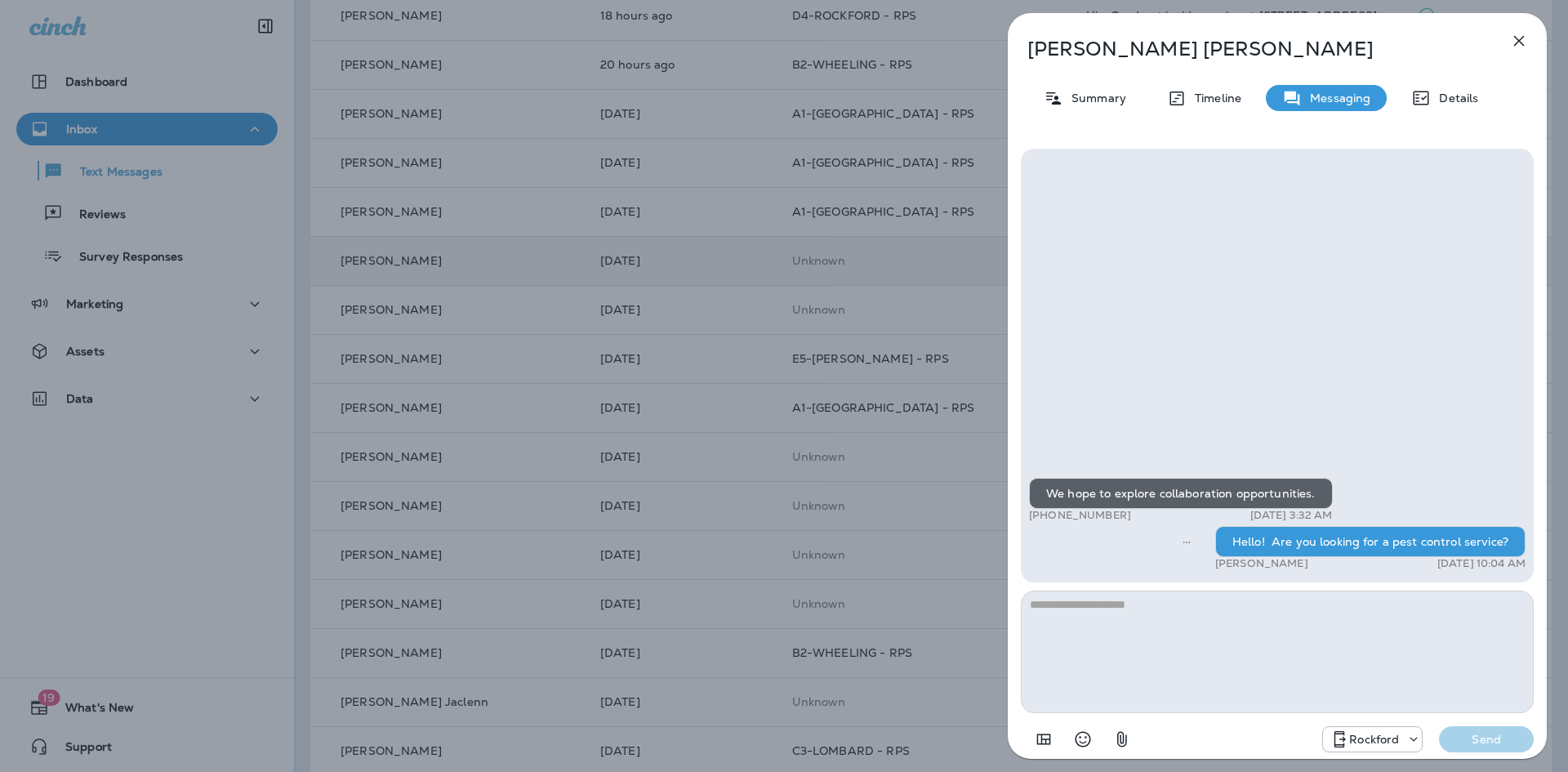
click at [1522, 38] on icon "button" at bounding box center [1519, 41] width 11 height 11
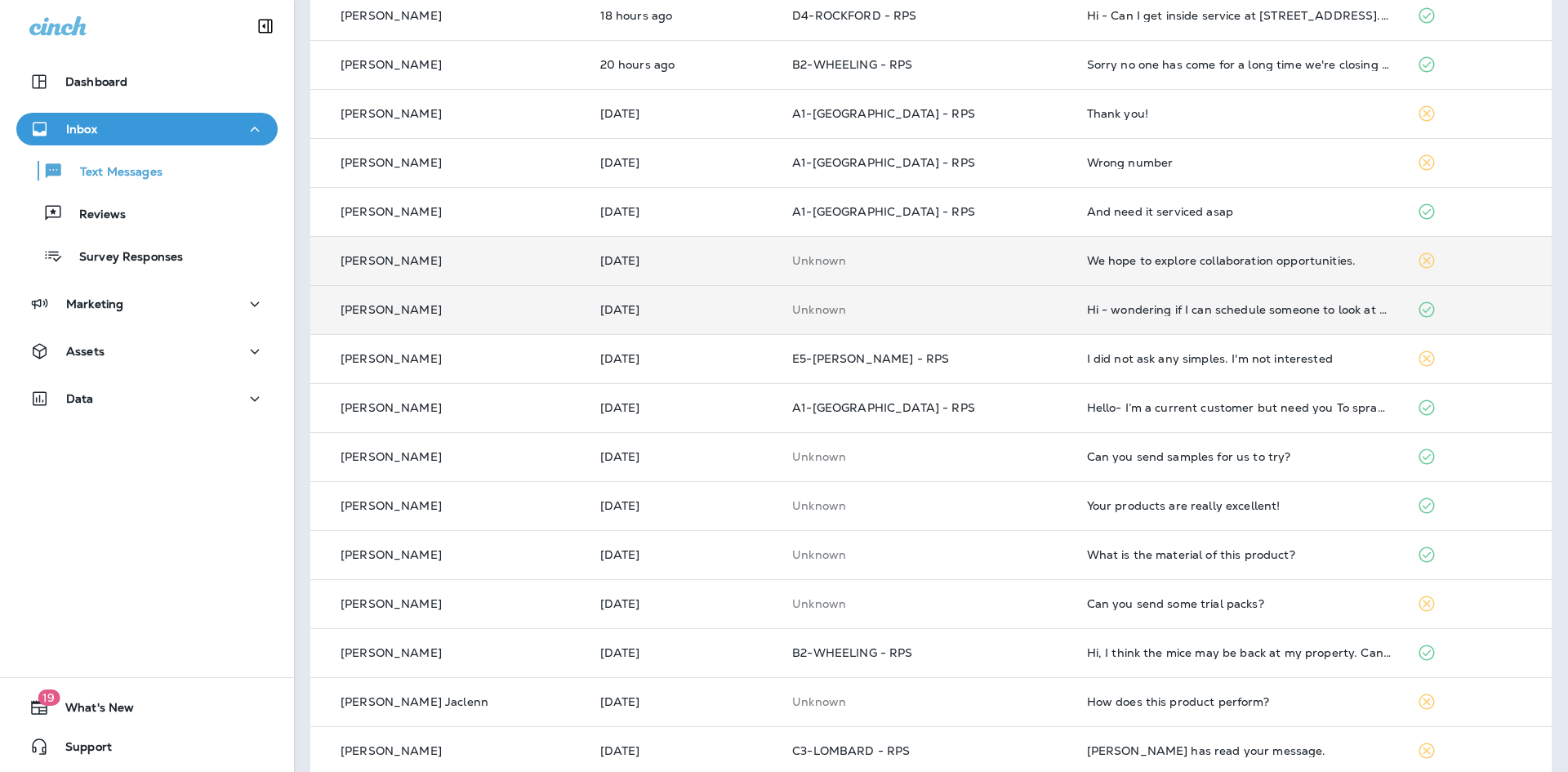
click at [1202, 317] on td "Hi - wondering if I can schedule someone to look at our house and check for bed…" at bounding box center [1240, 309] width 331 height 49
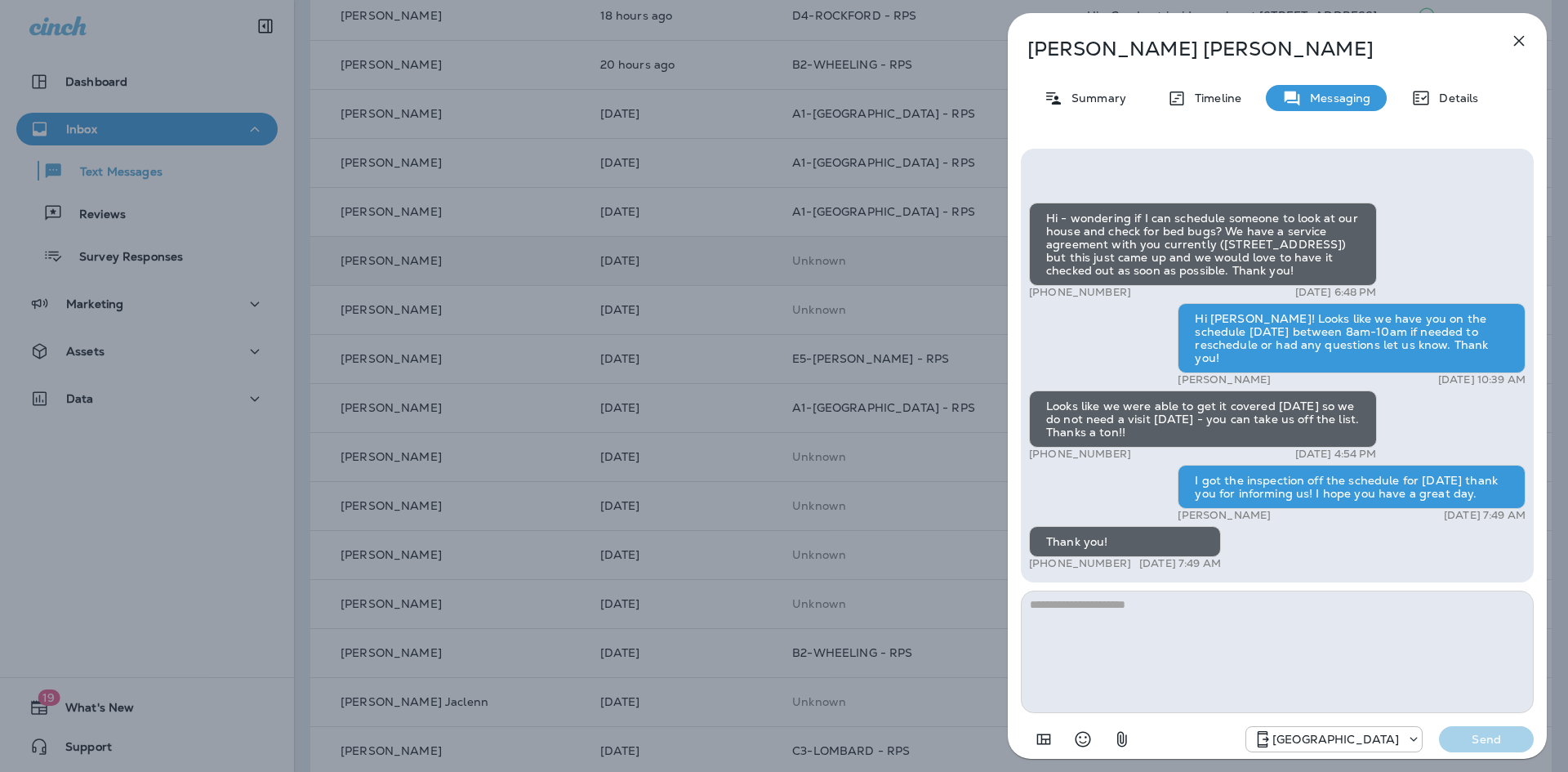
click at [1524, 35] on icon "button" at bounding box center [1519, 41] width 20 height 20
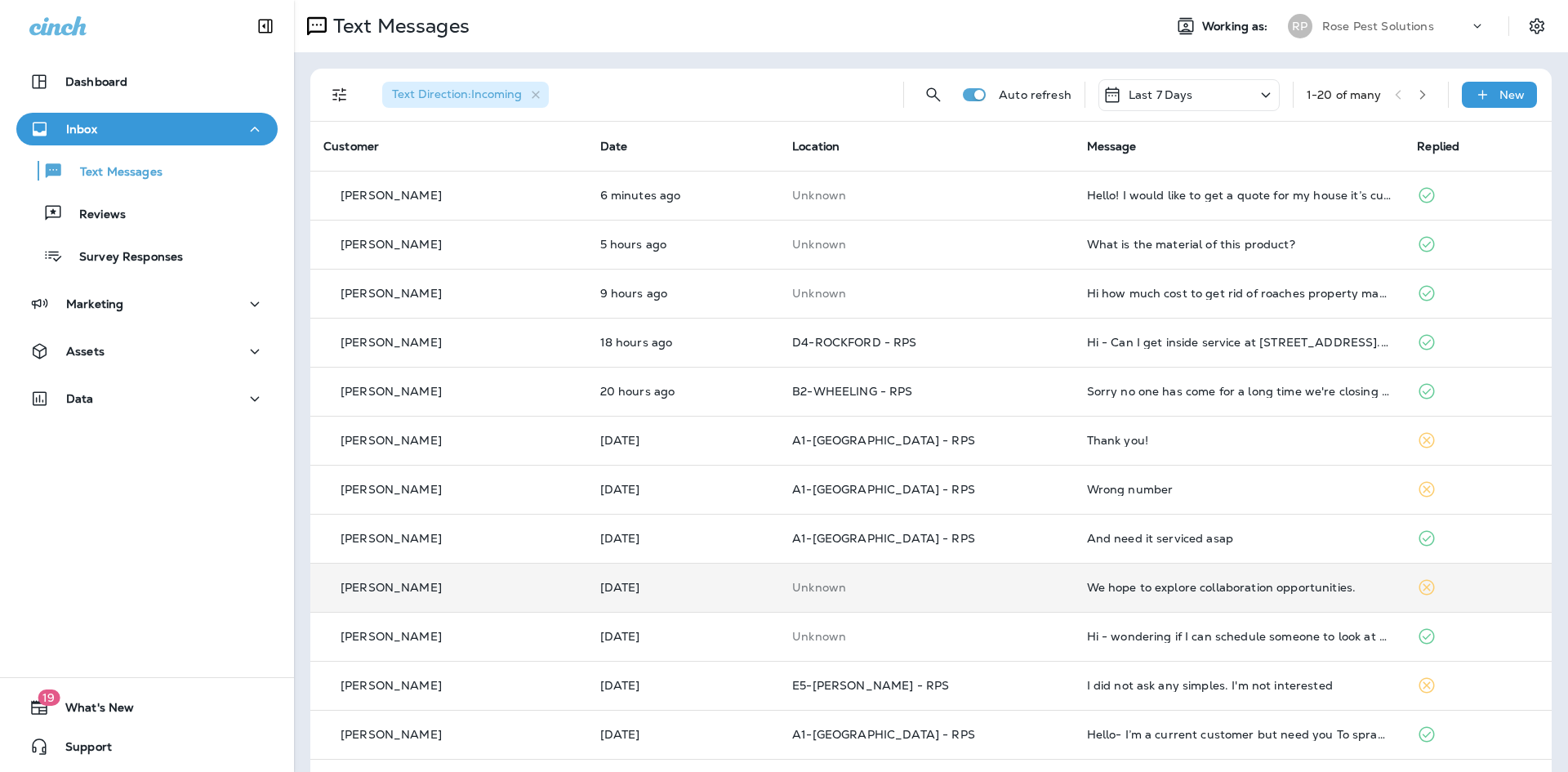
click at [1363, 23] on p "Rose Pest Solutions" at bounding box center [1378, 26] width 112 height 13
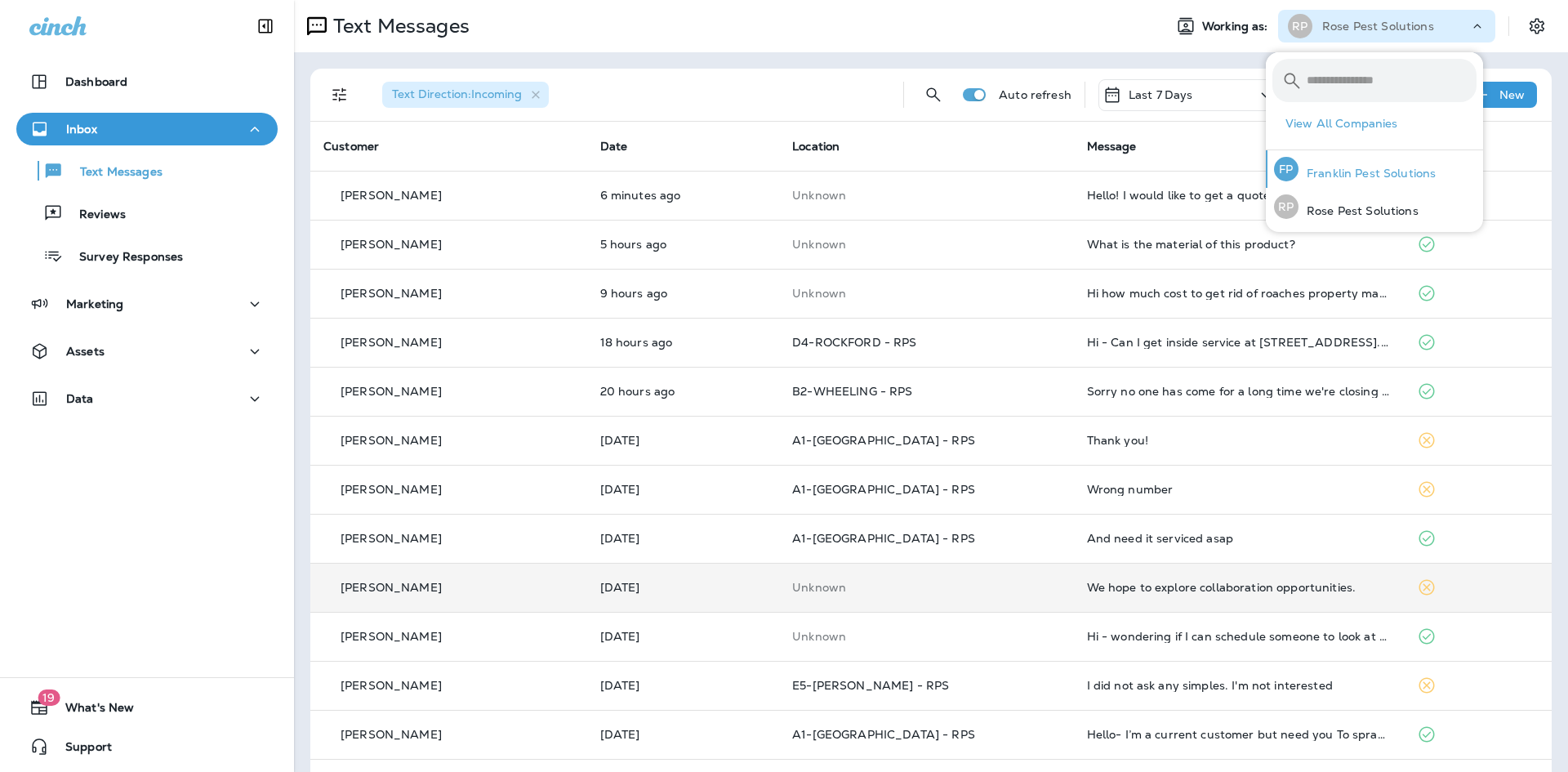
click at [1338, 174] on p "Franklin Pest Solutions" at bounding box center [1368, 173] width 138 height 13
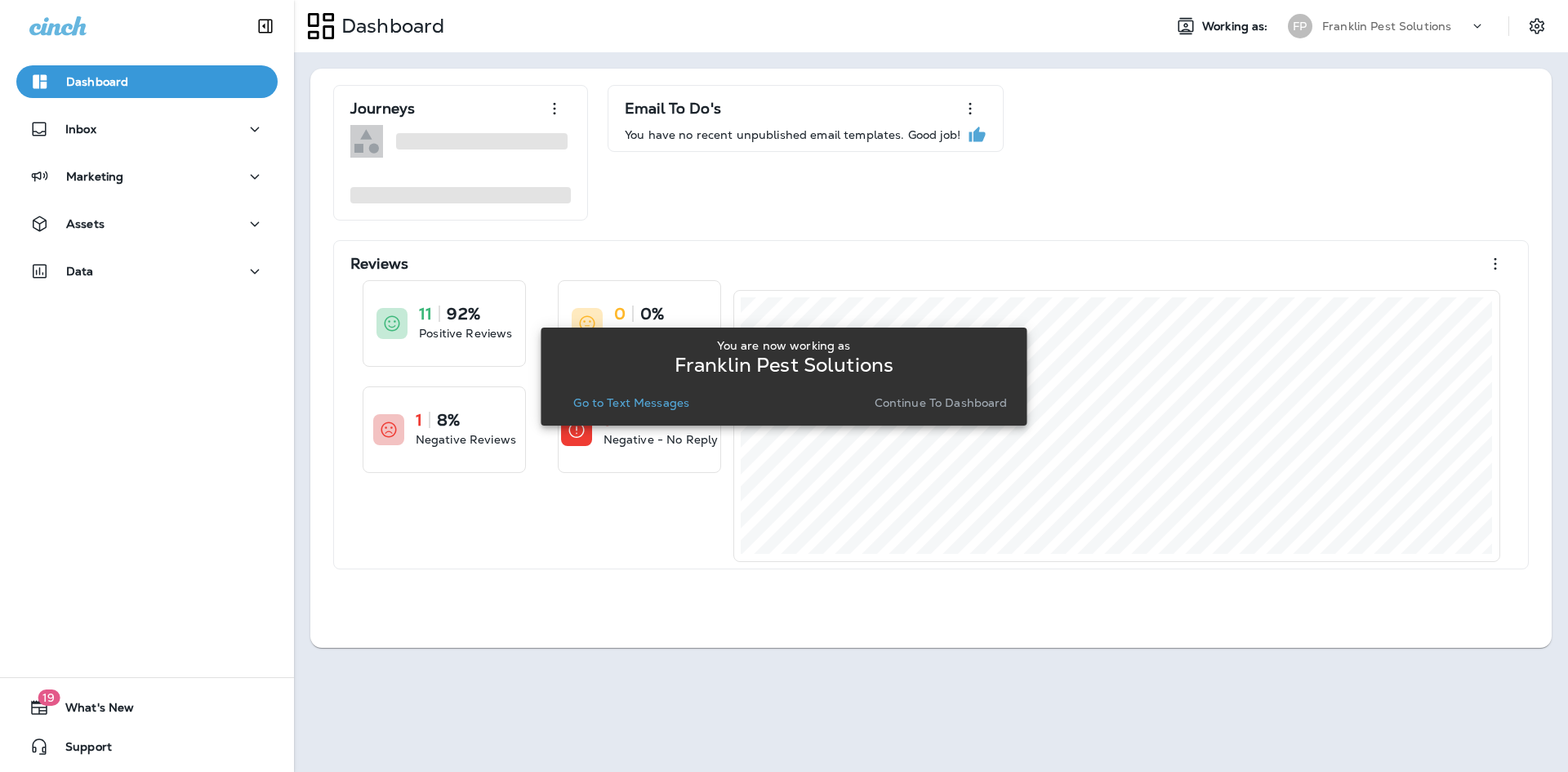
click at [910, 394] on button "Continue to Dashboard" at bounding box center [941, 402] width 147 height 23
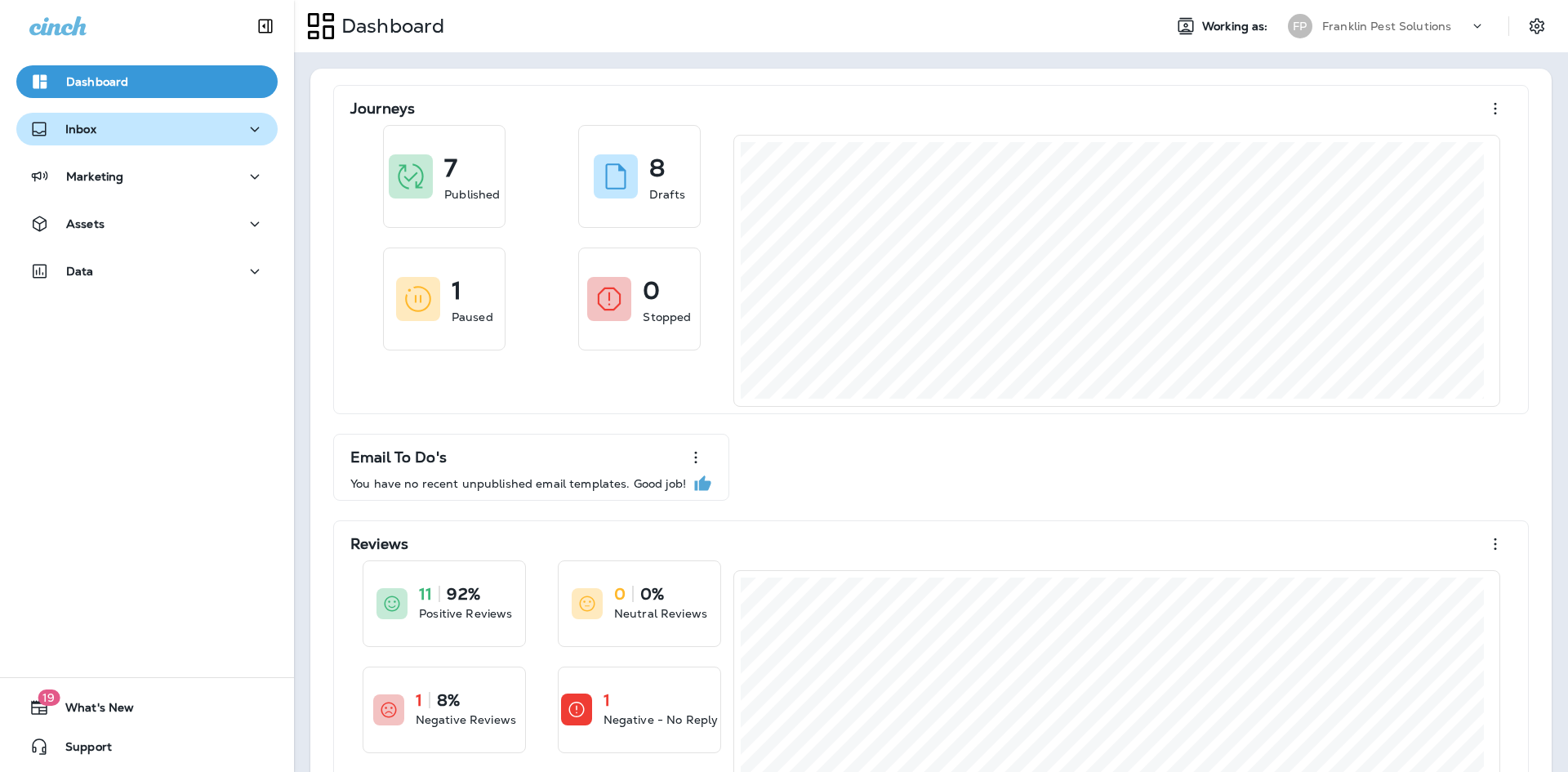
click at [150, 135] on div "Inbox" at bounding box center [147, 130] width 235 height 20
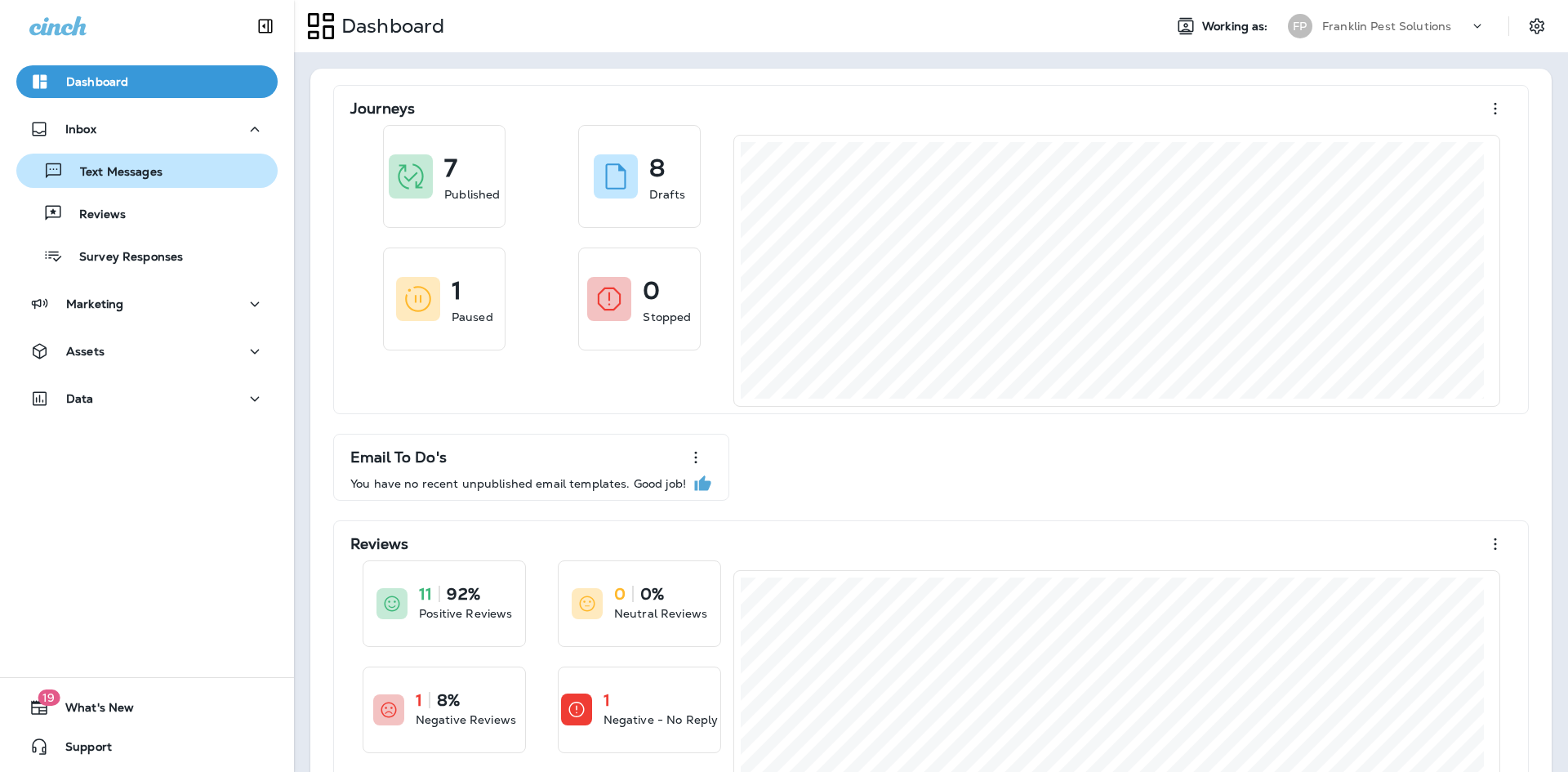
click at [165, 170] on div "Text Messages" at bounding box center [147, 171] width 248 height 25
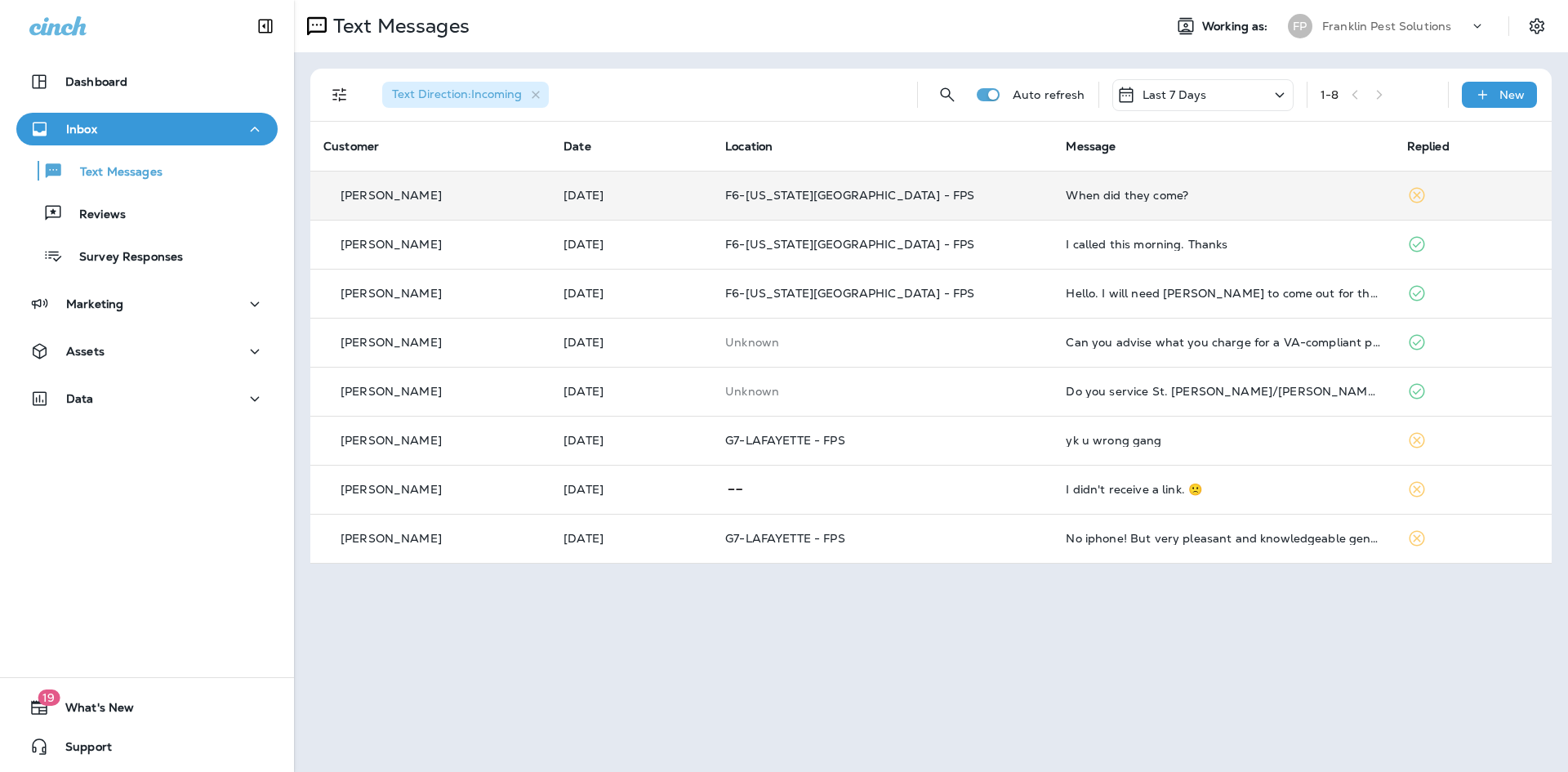
click at [1112, 198] on div "When did they come?" at bounding box center [1223, 194] width 314 height 13
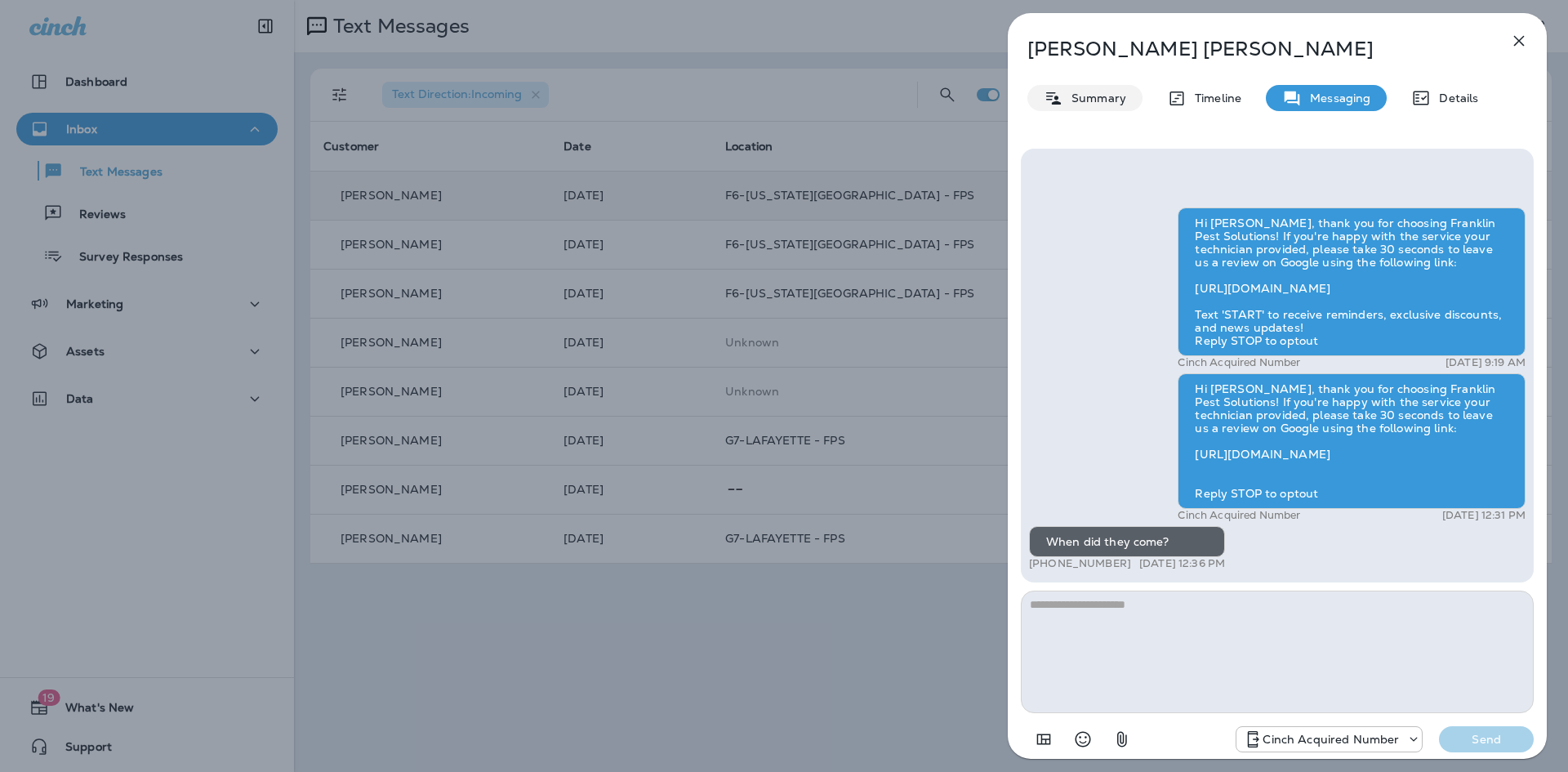
click at [1069, 92] on p "Summary" at bounding box center [1094, 98] width 63 height 13
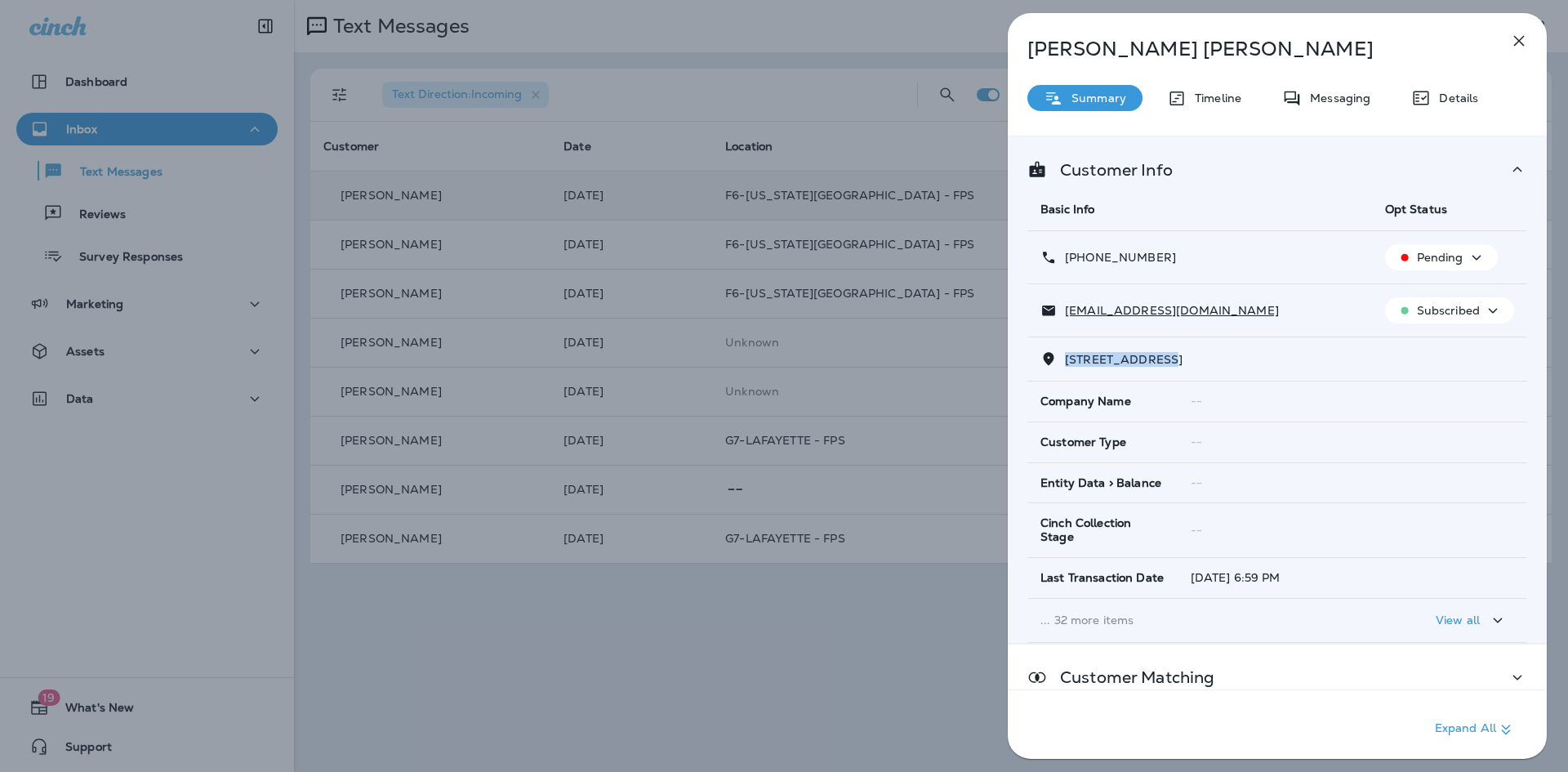
drag, startPoint x: 1066, startPoint y: 360, endPoint x: 1152, endPoint y: 359, distance: 86.0
click at [1166, 368] on td "4555 W Burgandy Trail, , La Porte, IN 46350" at bounding box center [1277, 359] width 500 height 44
copy span "4555 W Burgandy"
click at [1522, 33] on icon "button" at bounding box center [1519, 41] width 20 height 20
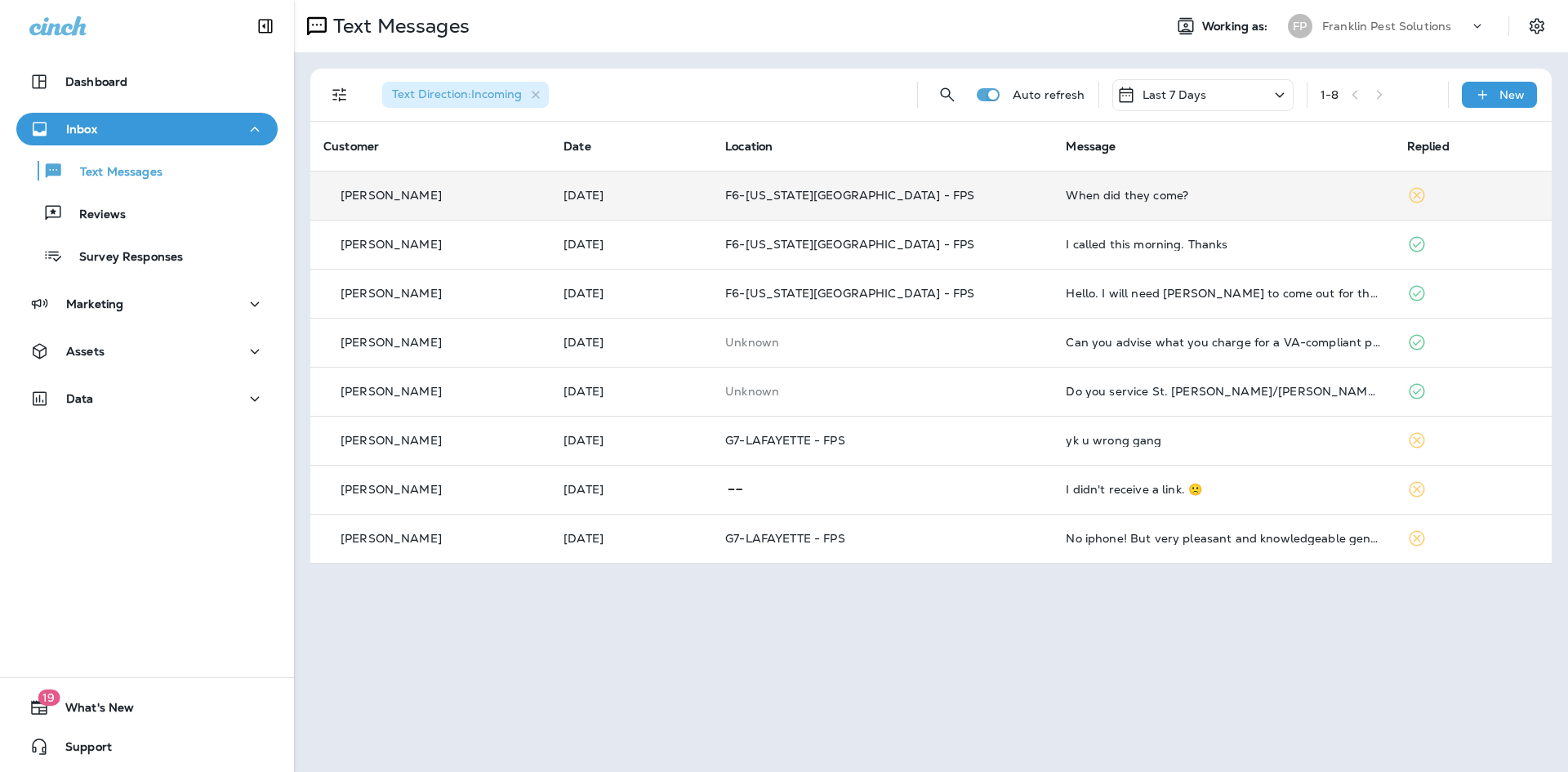
click at [1088, 189] on div "When did they come?" at bounding box center [1223, 194] width 314 height 13
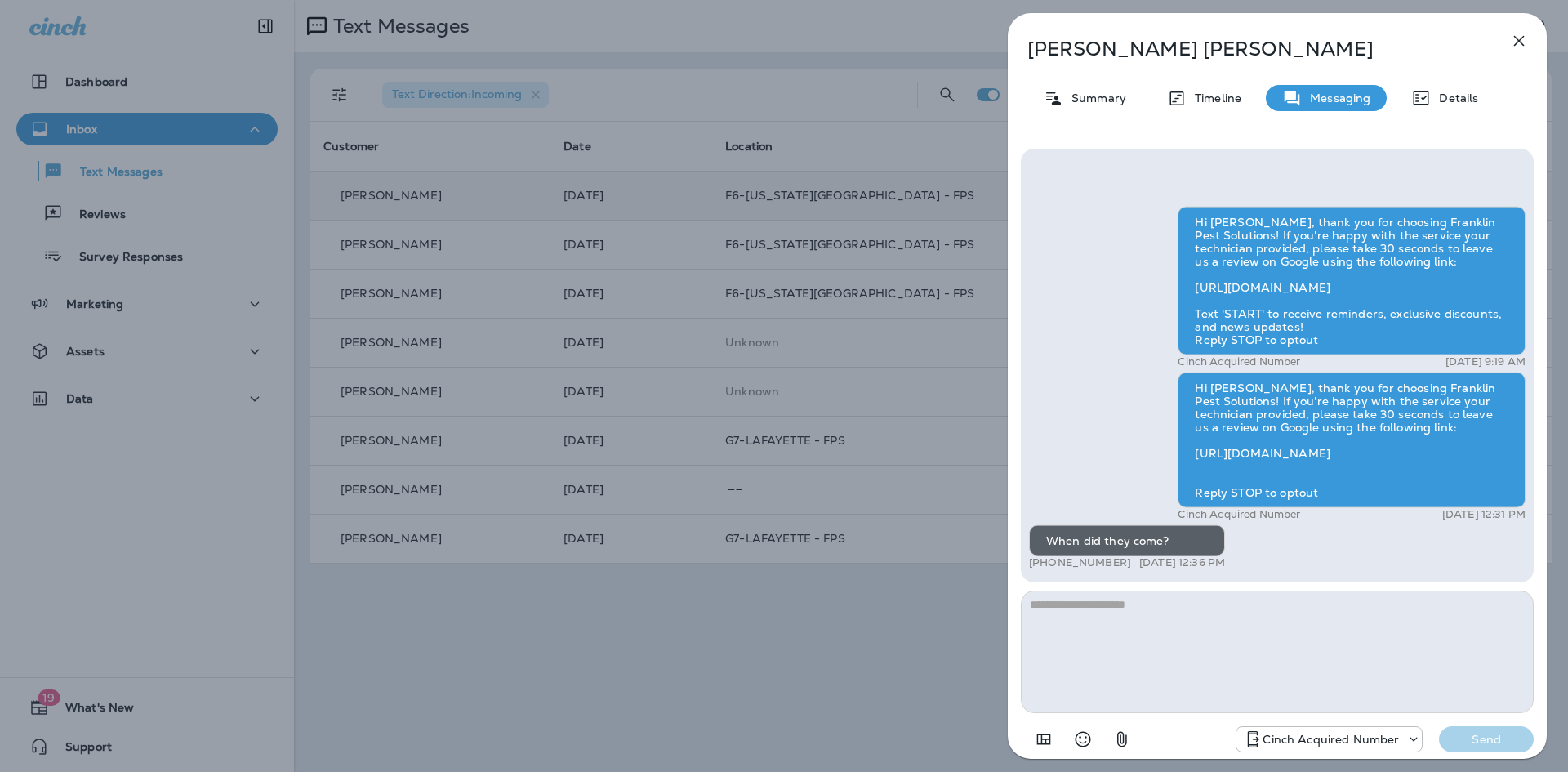
drag, startPoint x: 1100, startPoint y: 656, endPoint x: 1546, endPoint y: 648, distance: 446.1
click at [1103, 653] on textarea at bounding box center [1278, 651] width 513 height 123
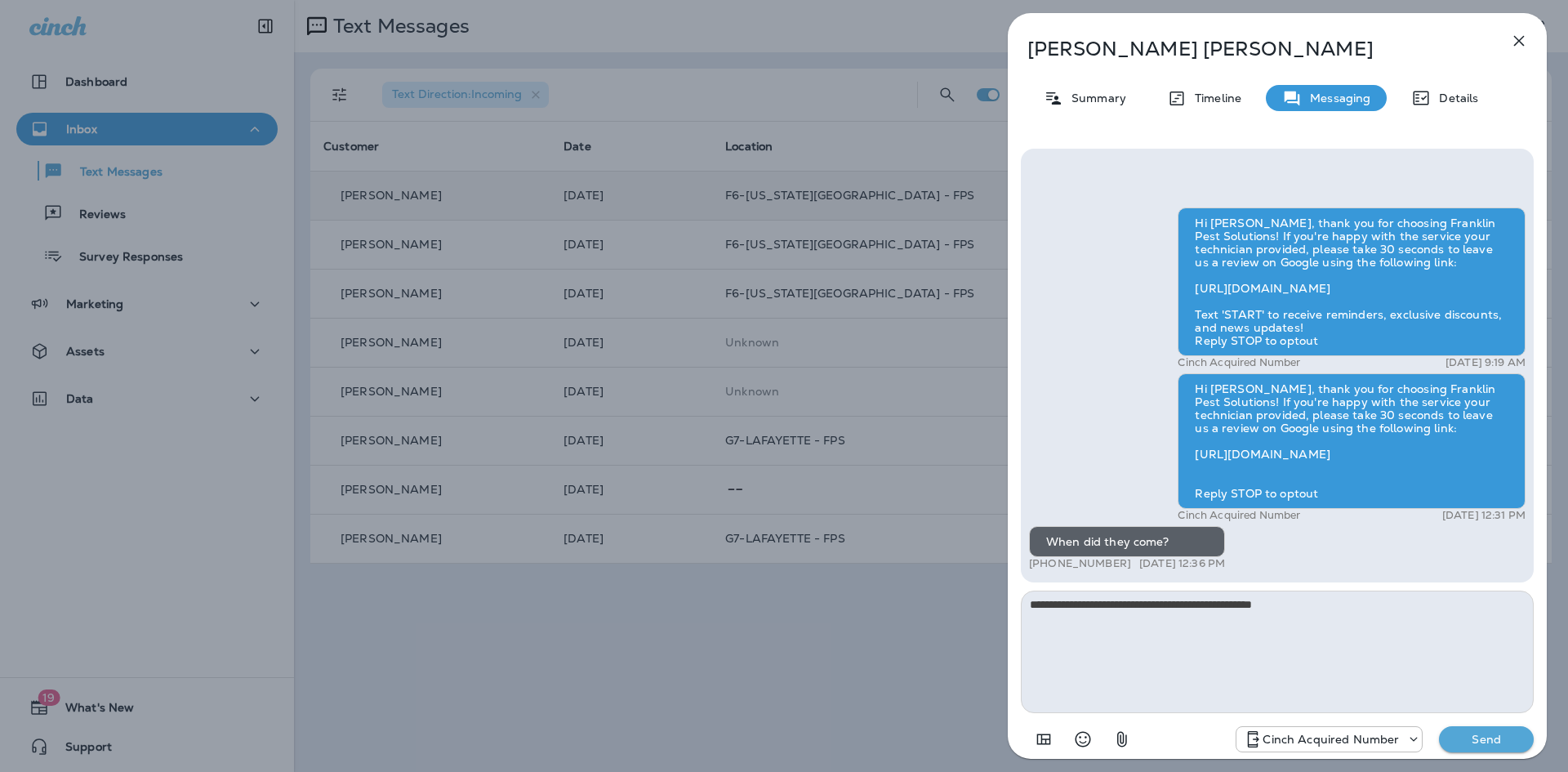
type textarea "**********"
click at [1493, 744] on p "Send" at bounding box center [1486, 739] width 69 height 15
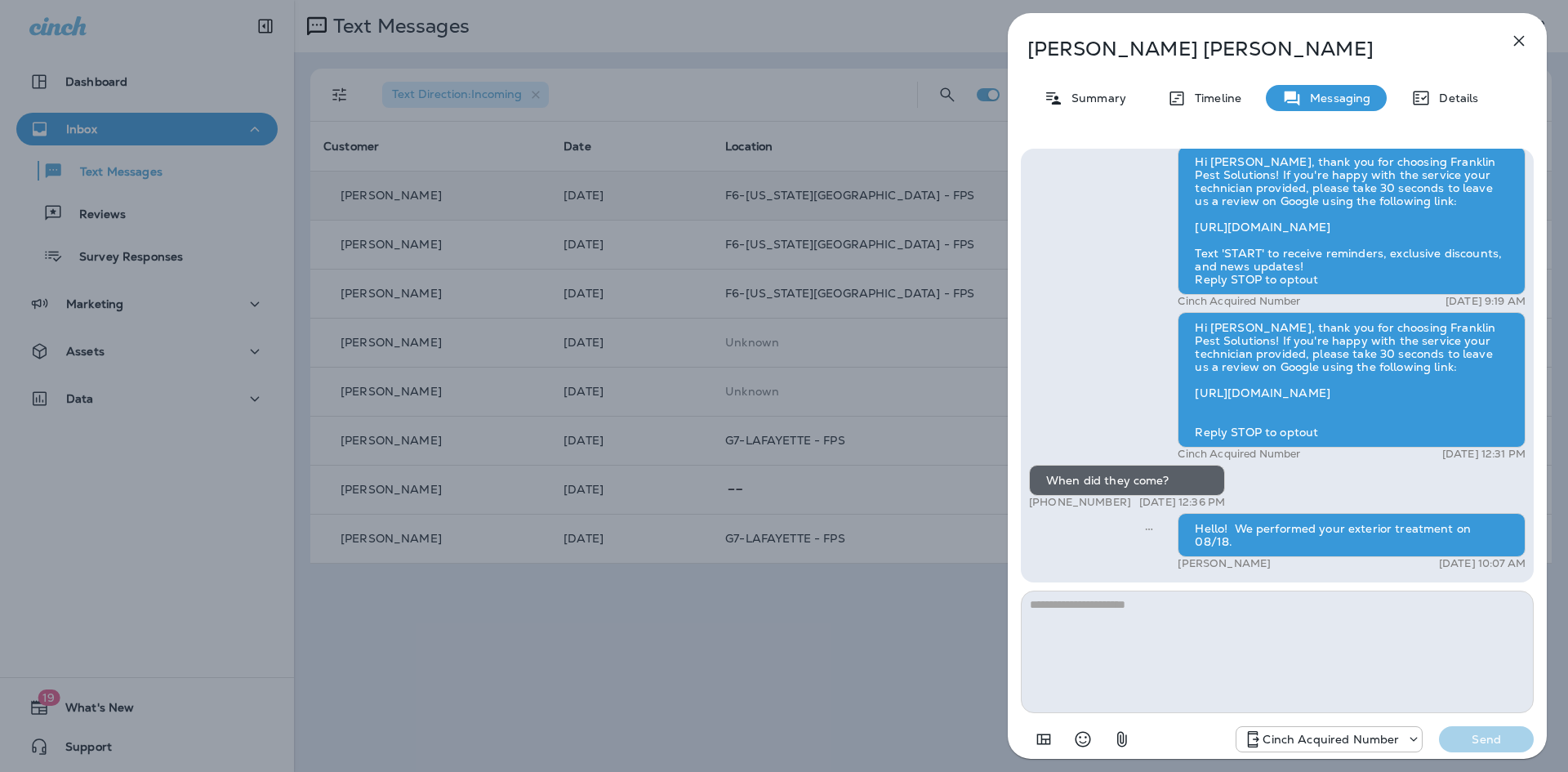
click at [1524, 38] on icon "button" at bounding box center [1519, 41] width 20 height 20
